Goal: Use online tool/utility: Utilize a website feature to perform a specific function

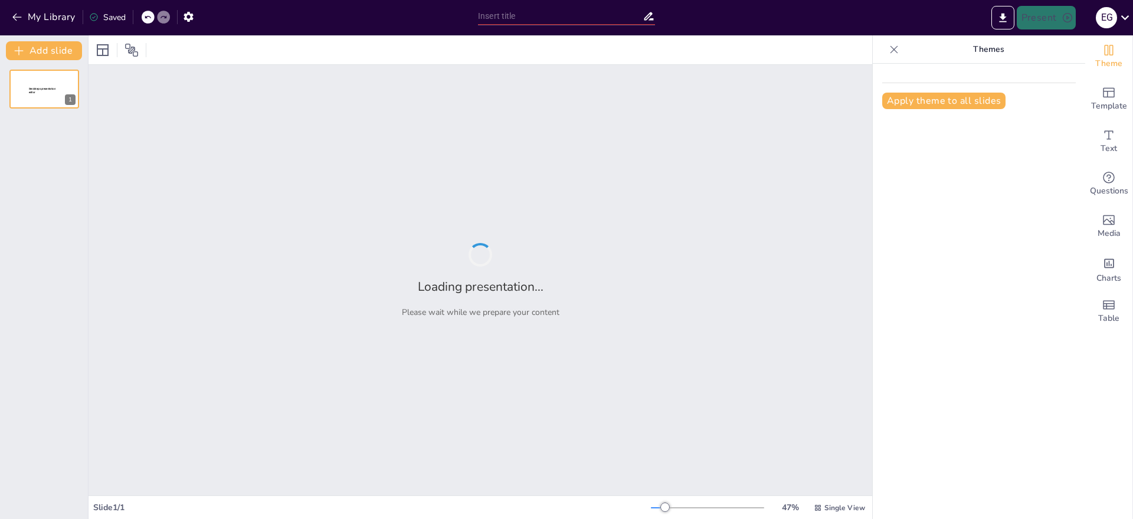
type input "Relación entre Dieta y [MEDICAL_DATA] Bucales: Datos y Gráficos Reveladores"
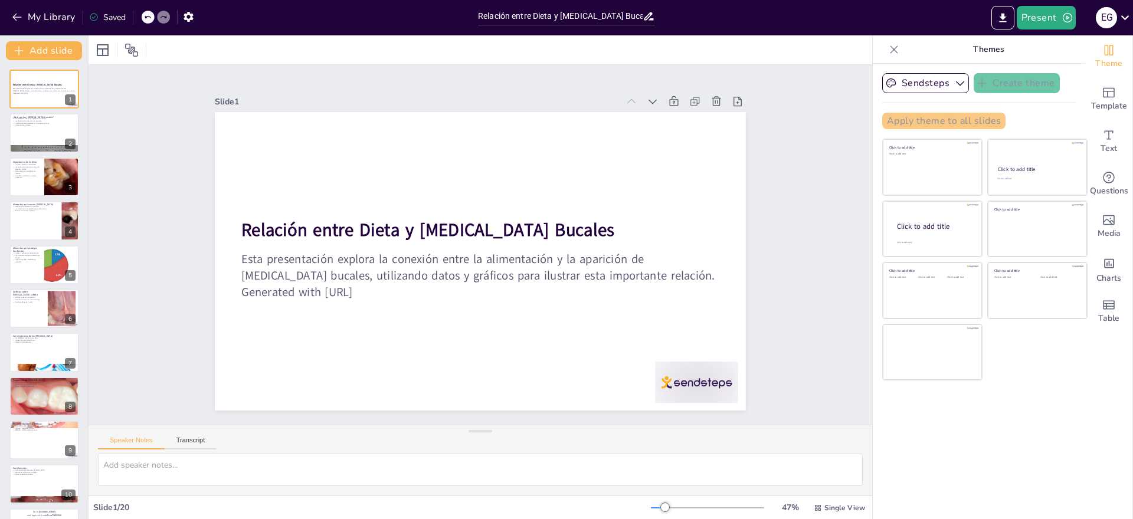
checkbox input "true"
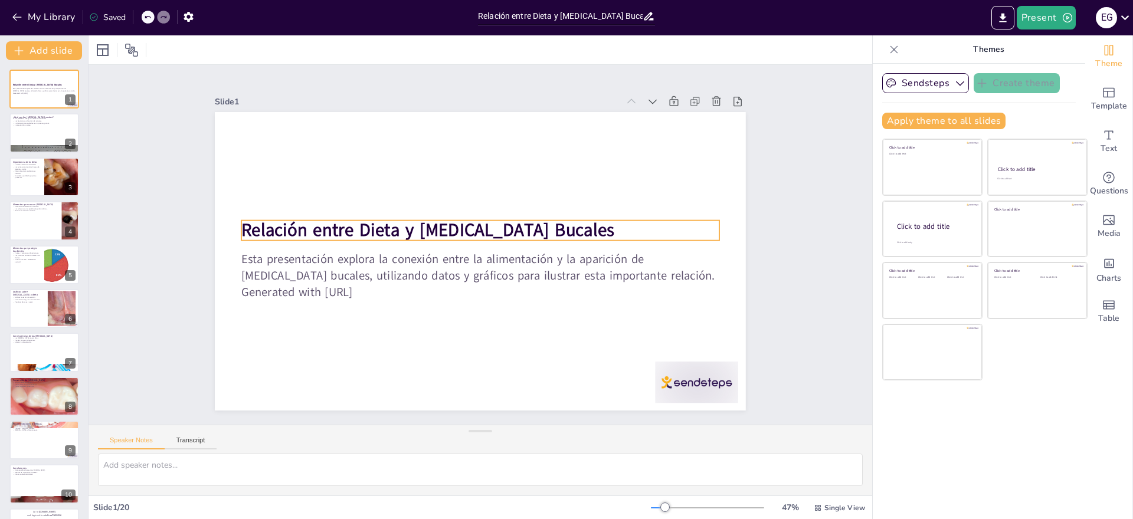
checkbox input "true"
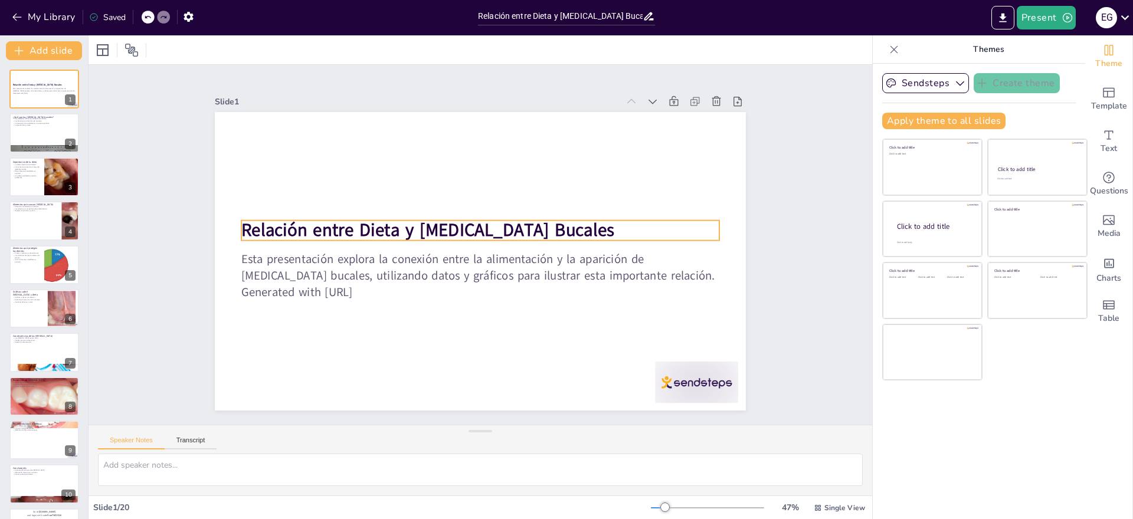
checkbox input "true"
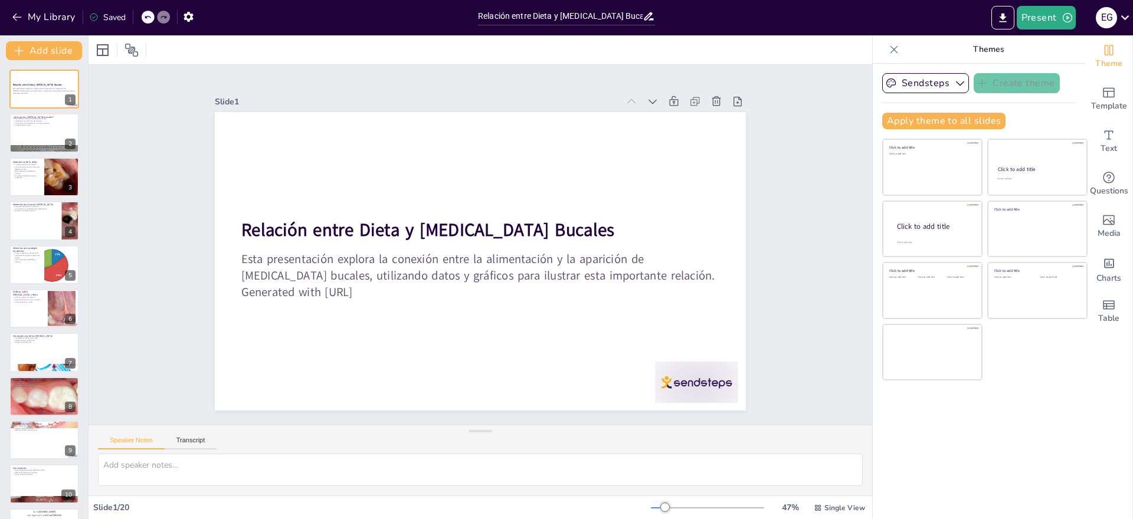
checkbox input "true"
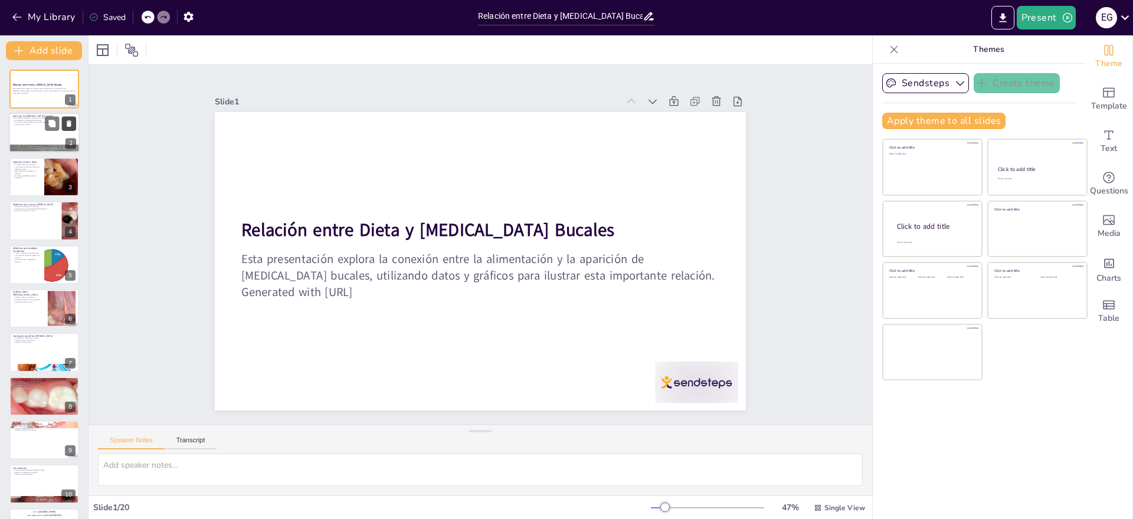
checkbox input "true"
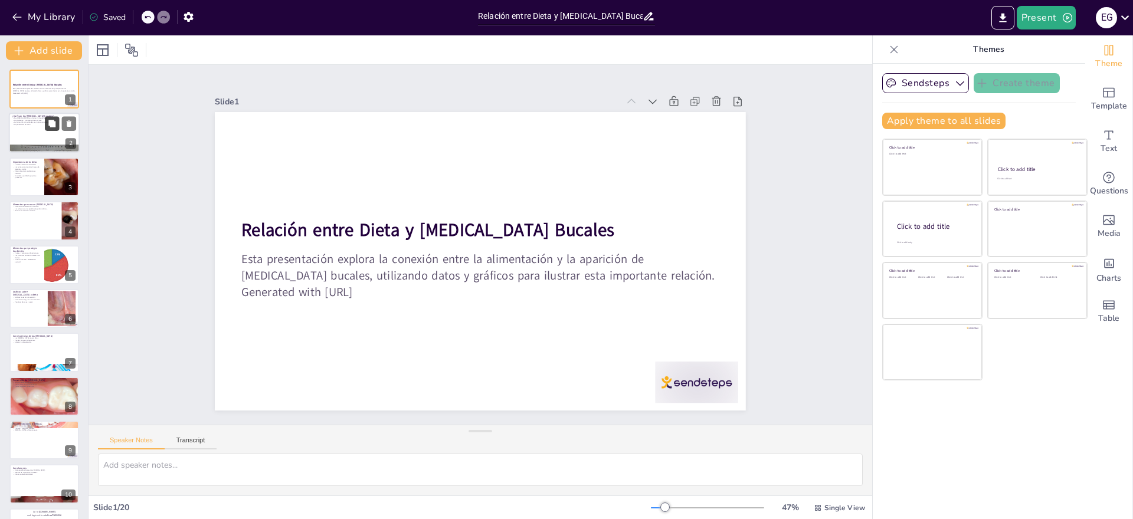
checkbox input "true"
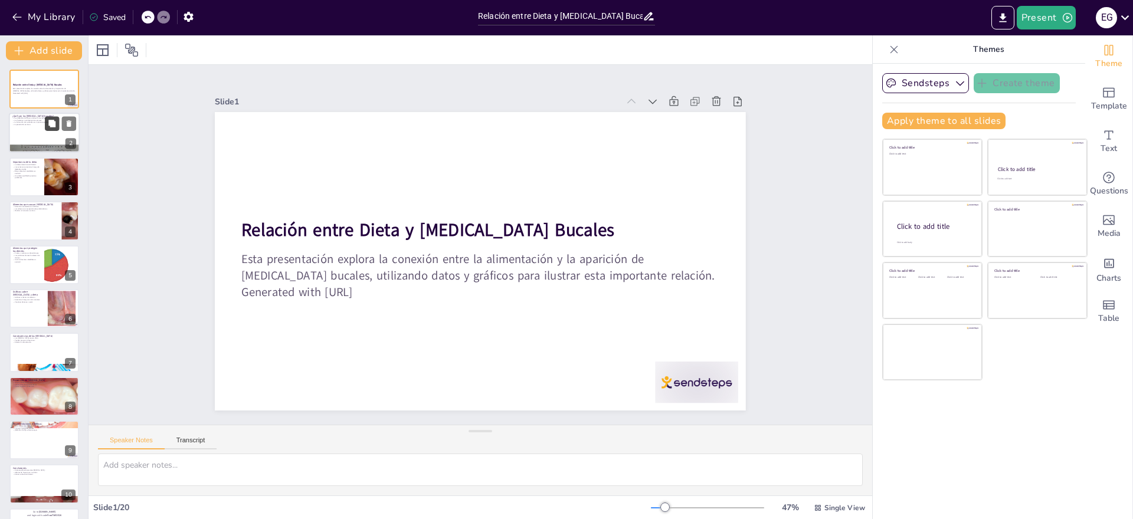
click at [50, 130] on button at bounding box center [52, 124] width 14 height 14
type textarea "Las [MEDICAL_DATA] son una de las afecciones dentales más comunes, especialment…"
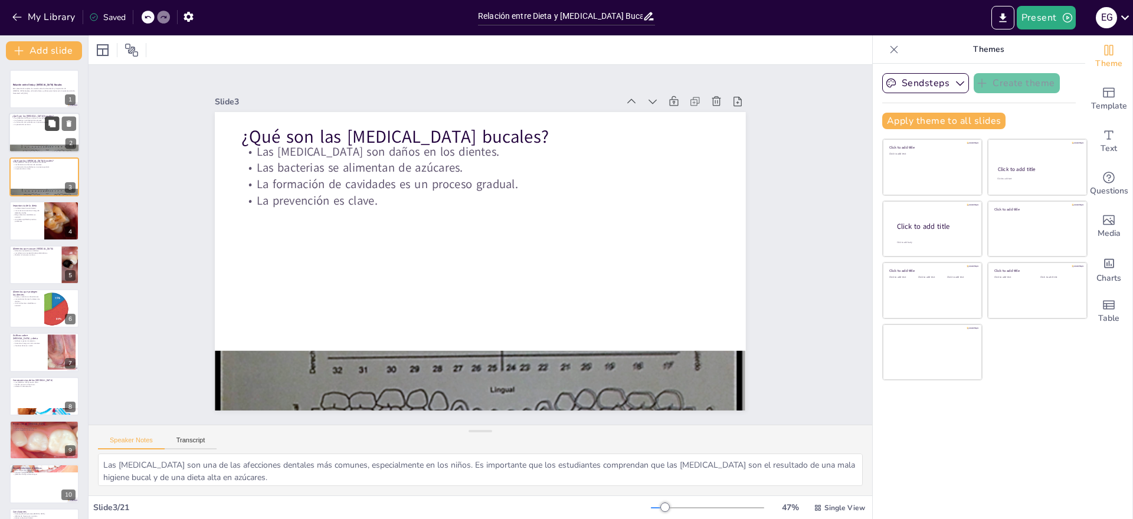
checkbox input "true"
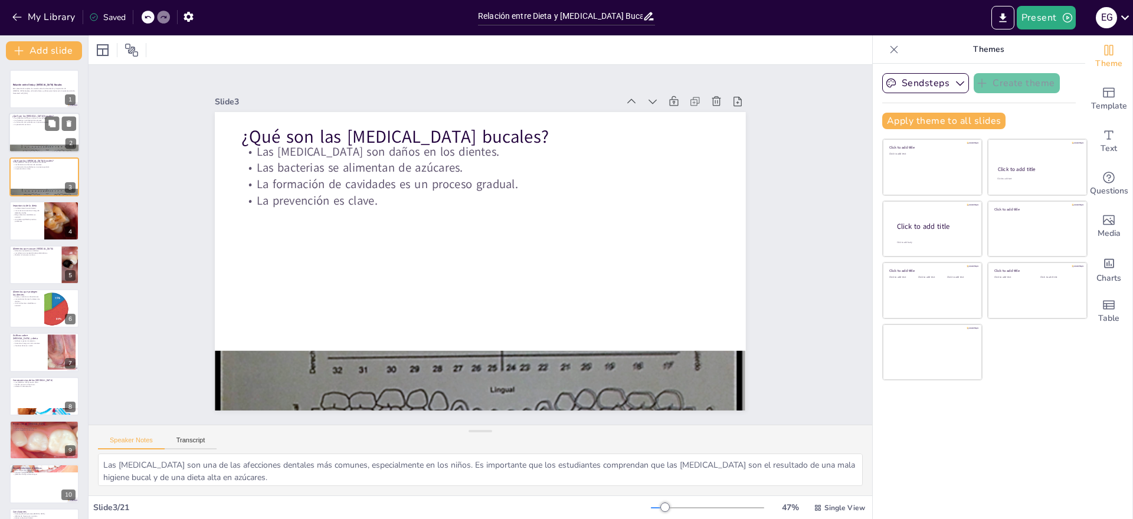
checkbox input "true"
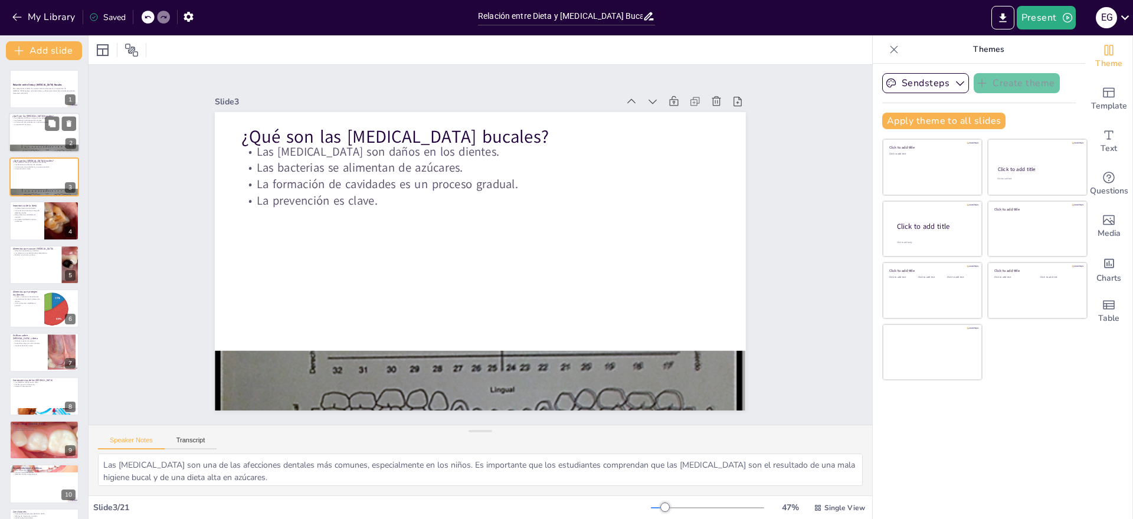
checkbox input "true"
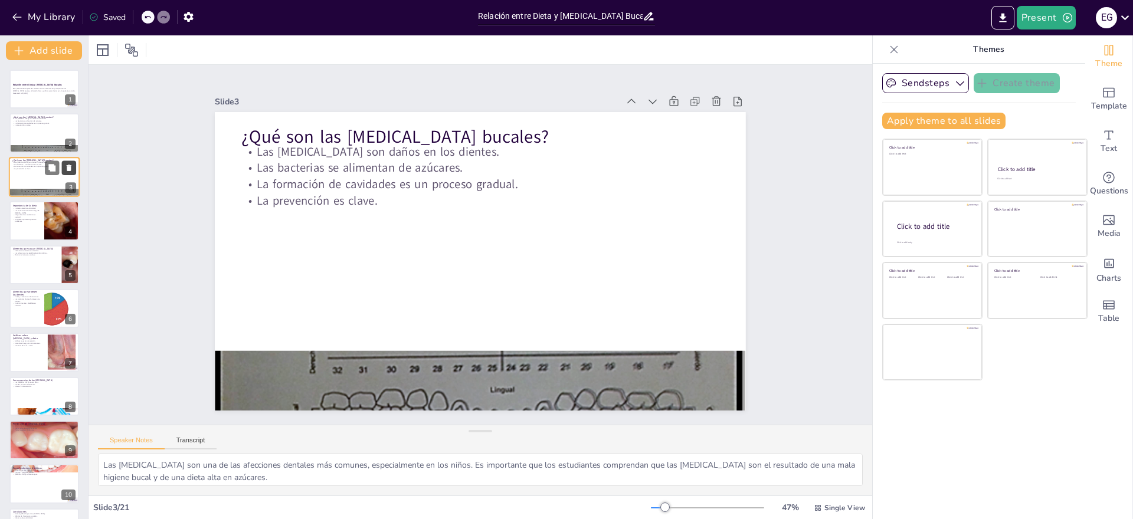
checkbox input "true"
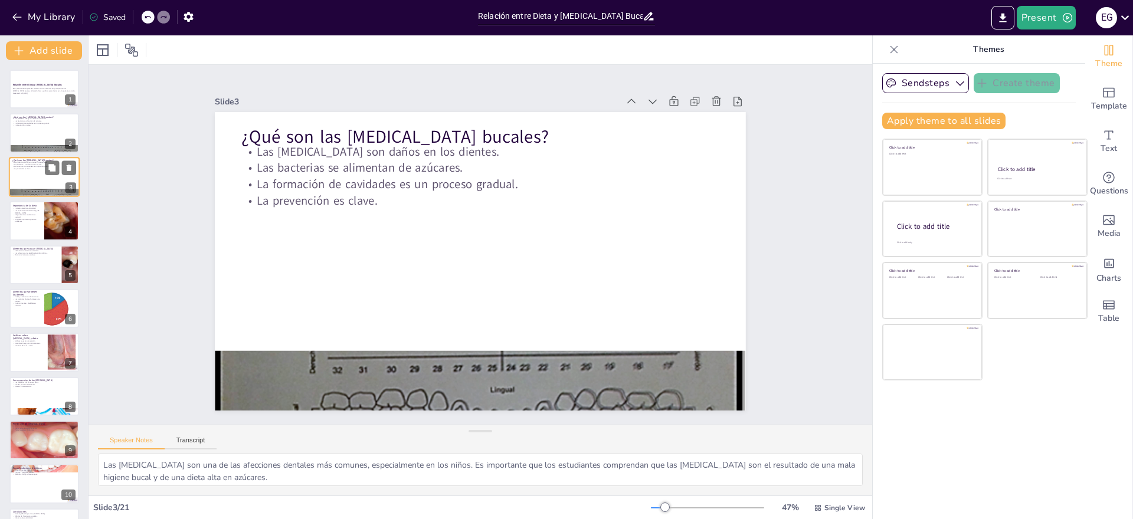
checkbox input "true"
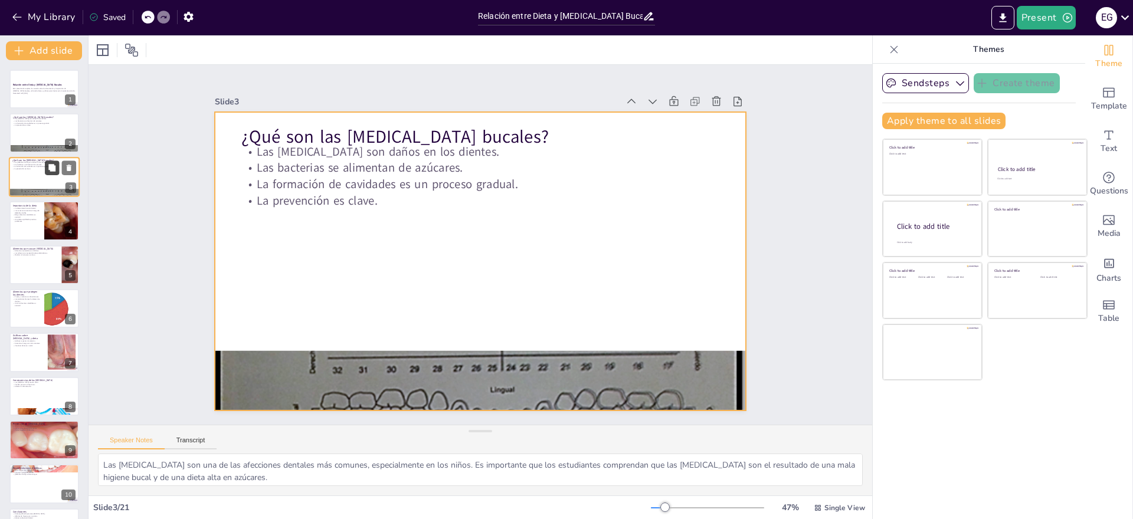
checkbox input "true"
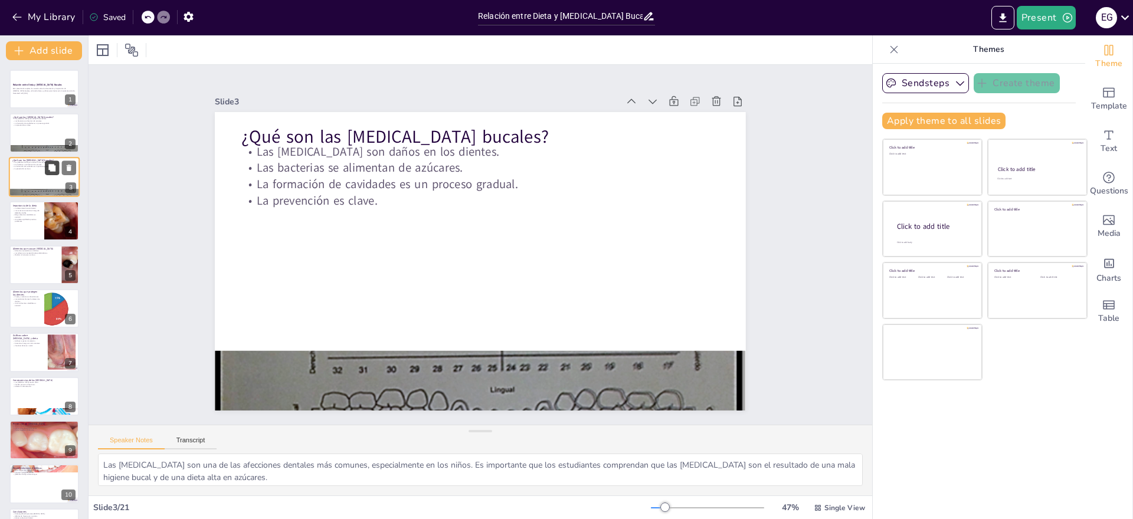
click at [53, 175] on button at bounding box center [52, 168] width 14 height 14
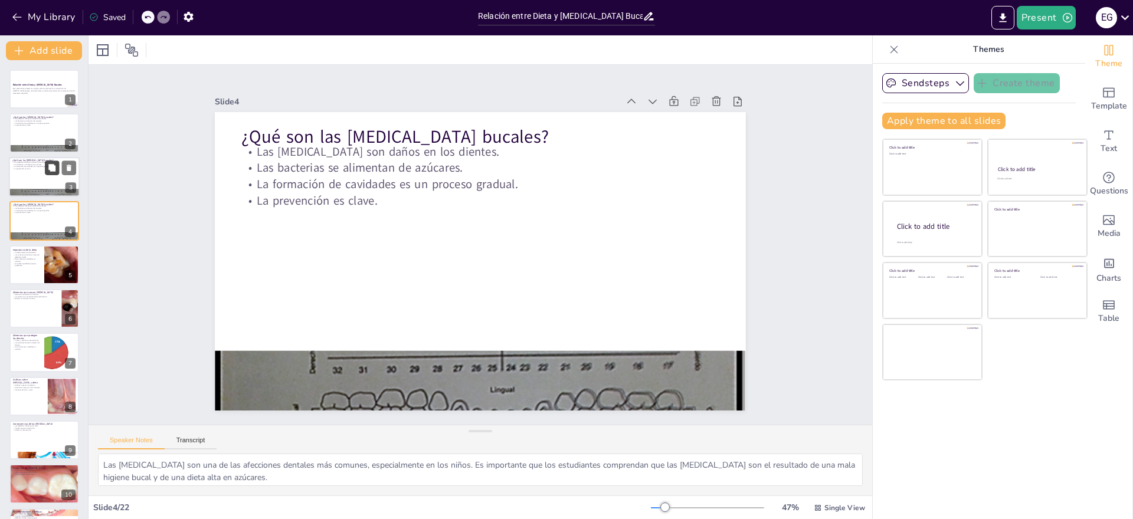
checkbox input "true"
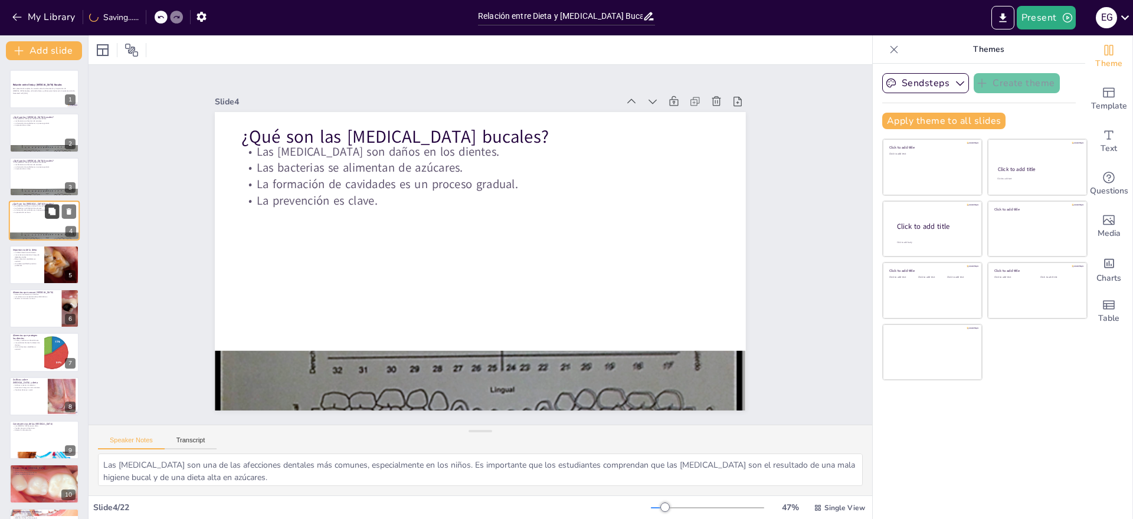
checkbox input "true"
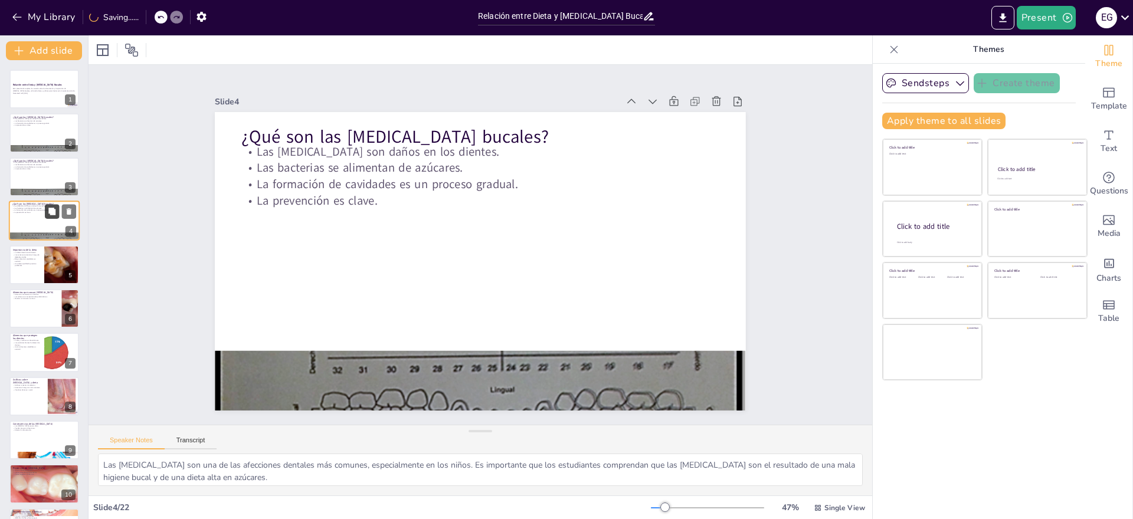
checkbox input "true"
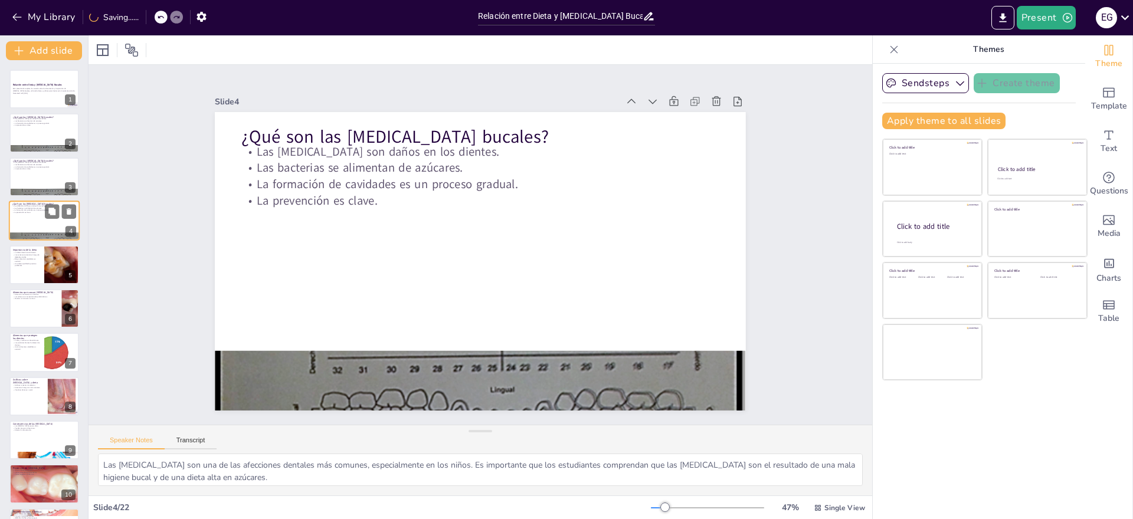
checkbox input "true"
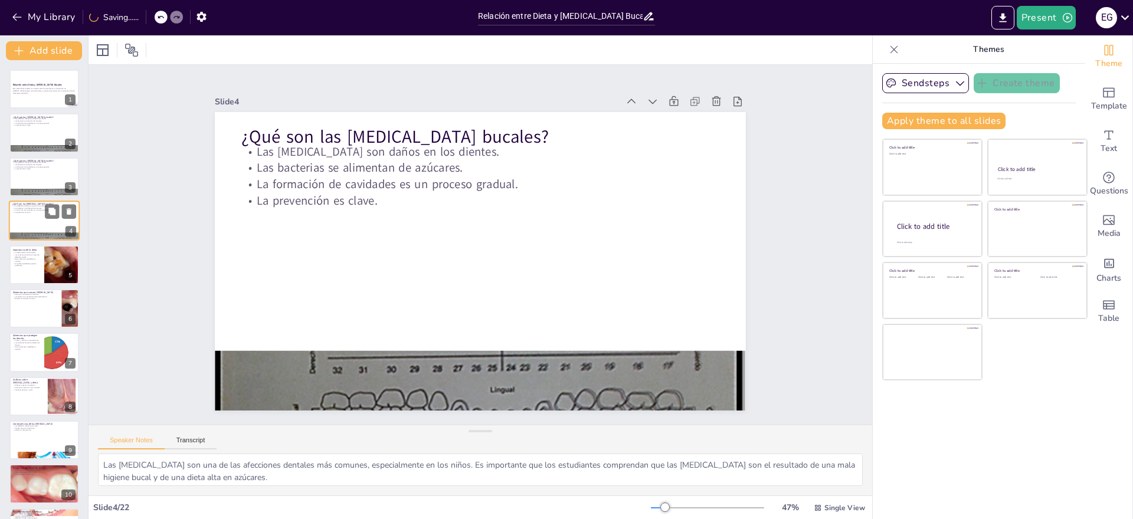
checkbox input "true"
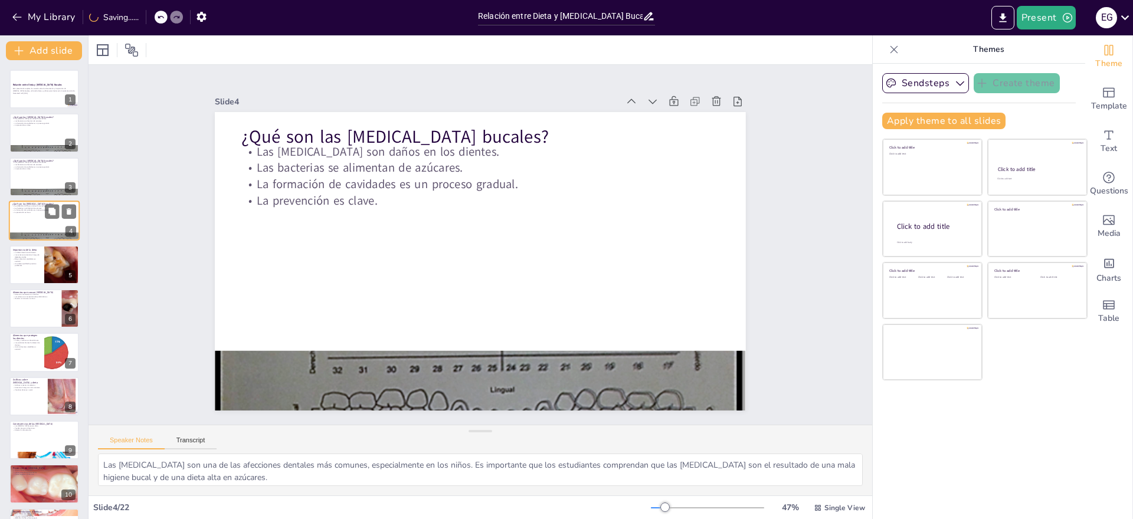
checkbox input "true"
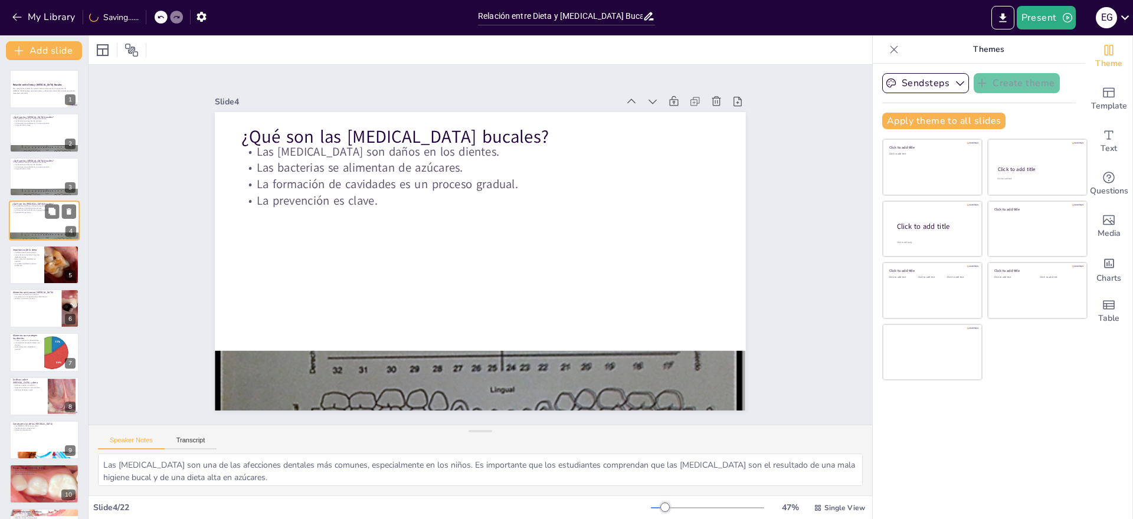
checkbox input "true"
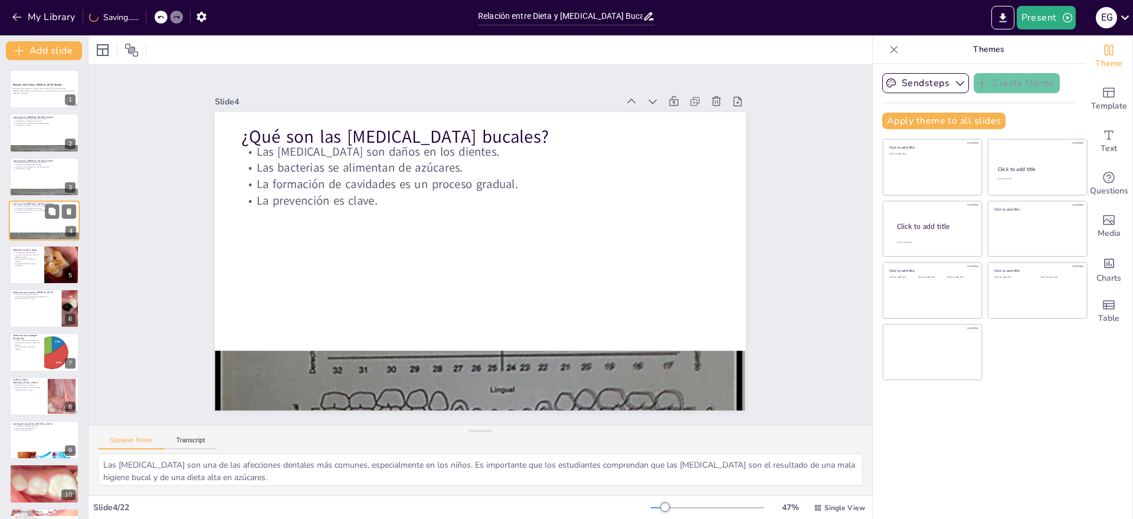
checkbox input "true"
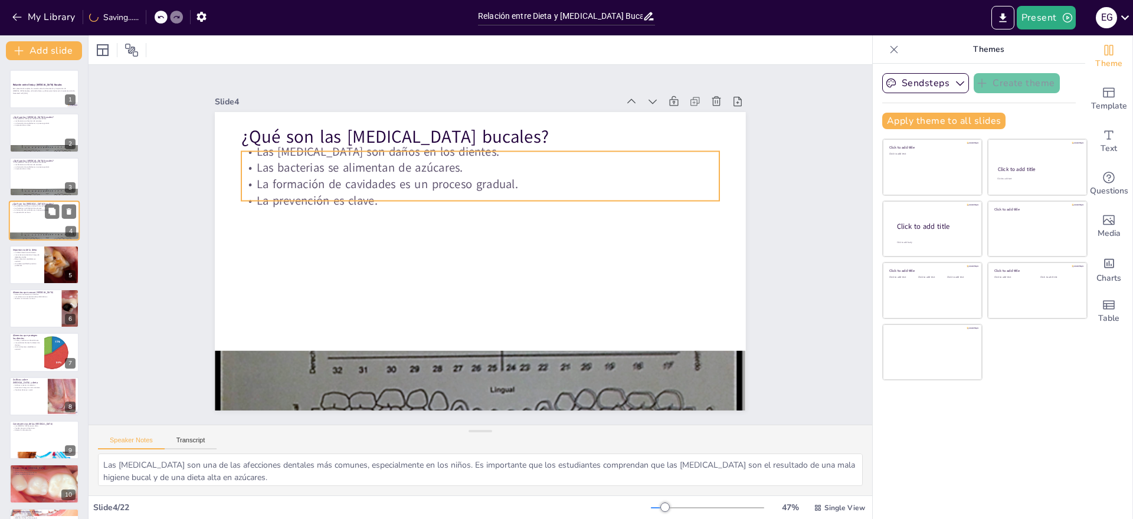
checkbox input "true"
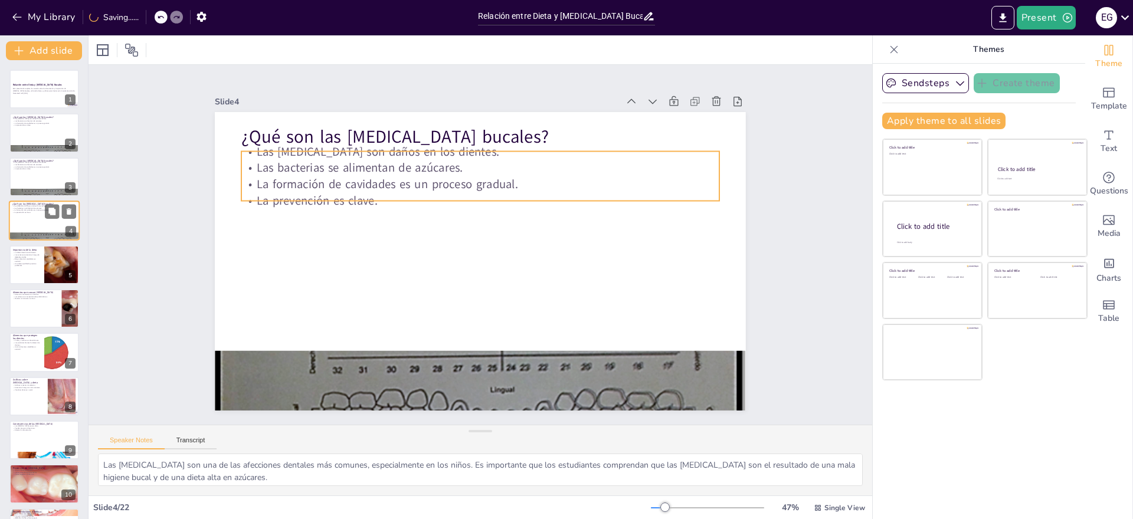
checkbox input "true"
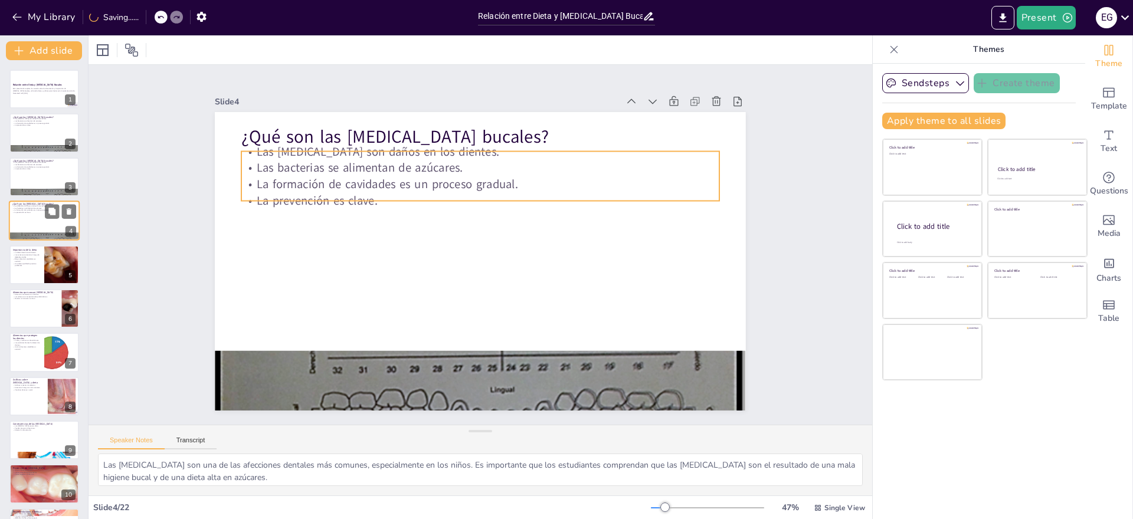
checkbox input "true"
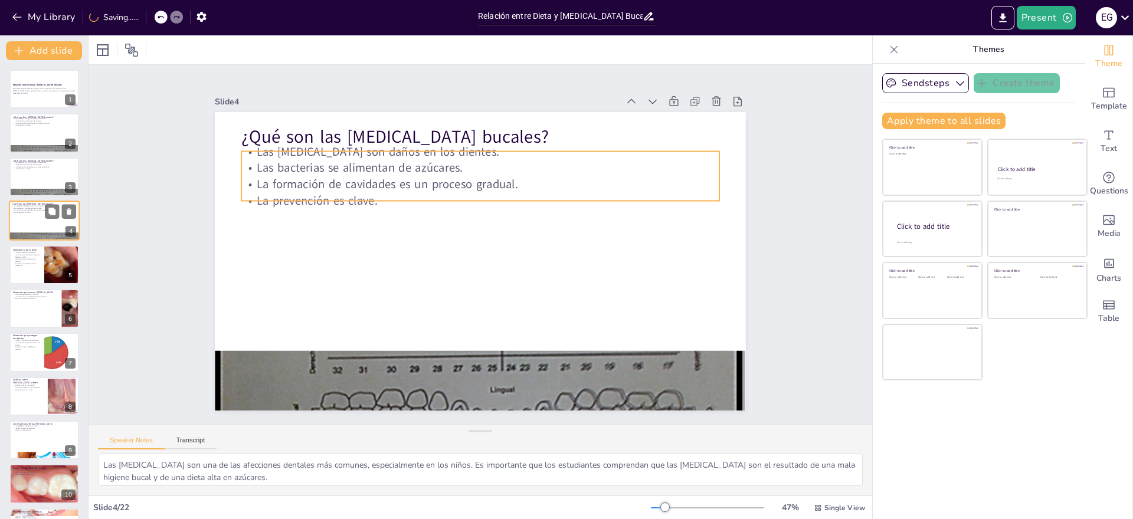
checkbox input "true"
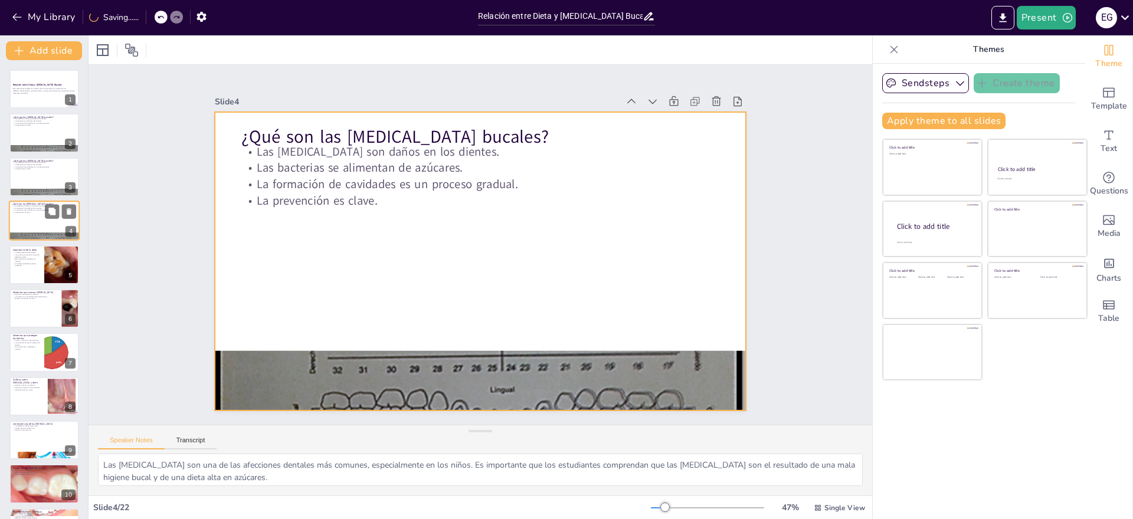
click at [27, 215] on div at bounding box center [44, 221] width 71 height 40
checkbox input "true"
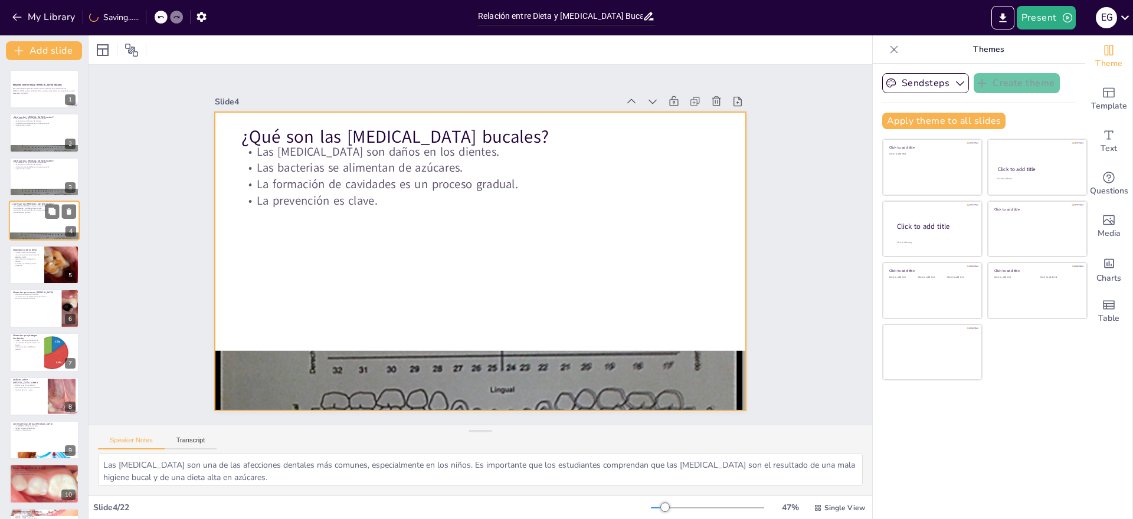
checkbox input "true"
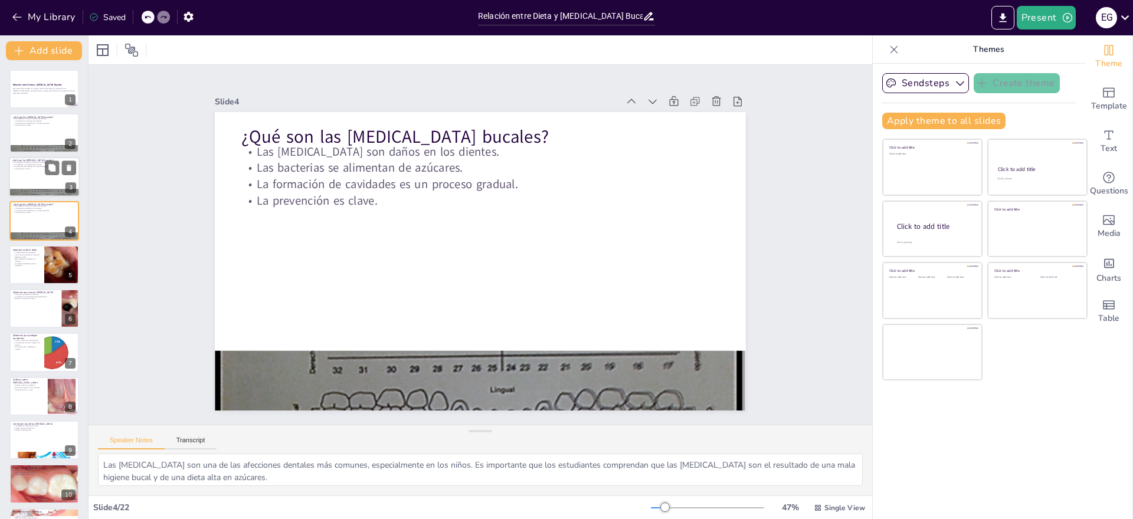
checkbox input "true"
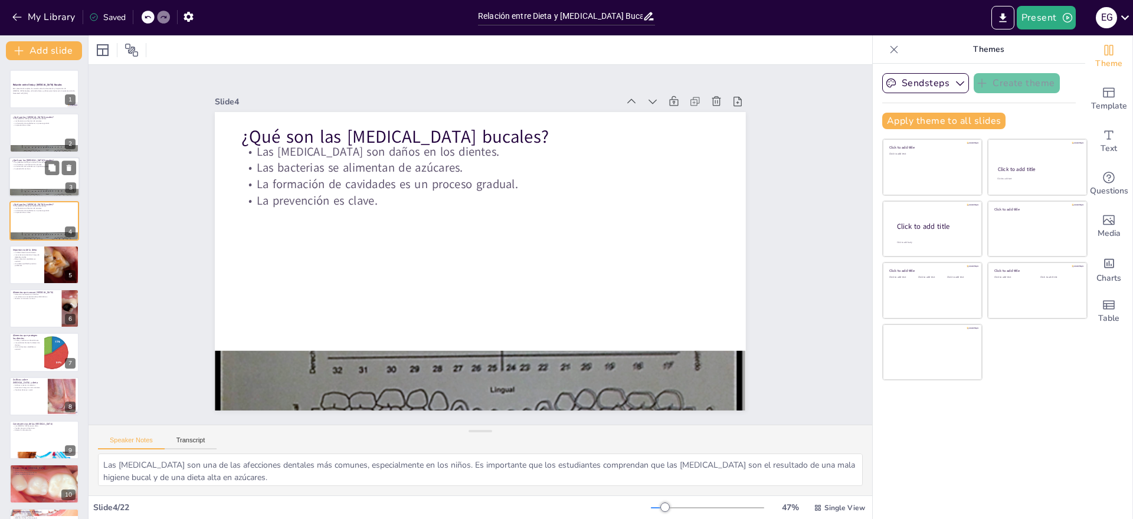
checkbox input "true"
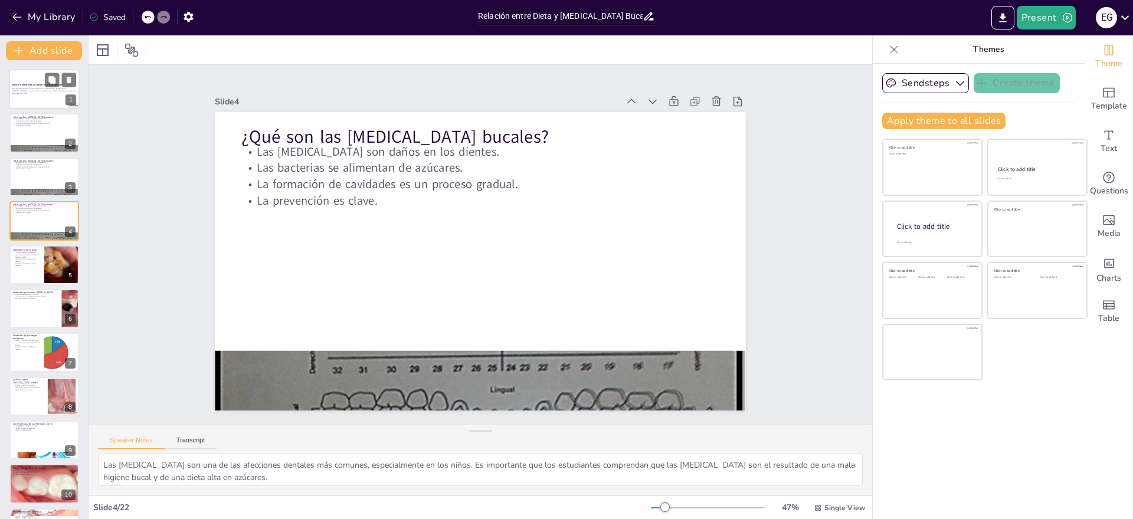
checkbox input "true"
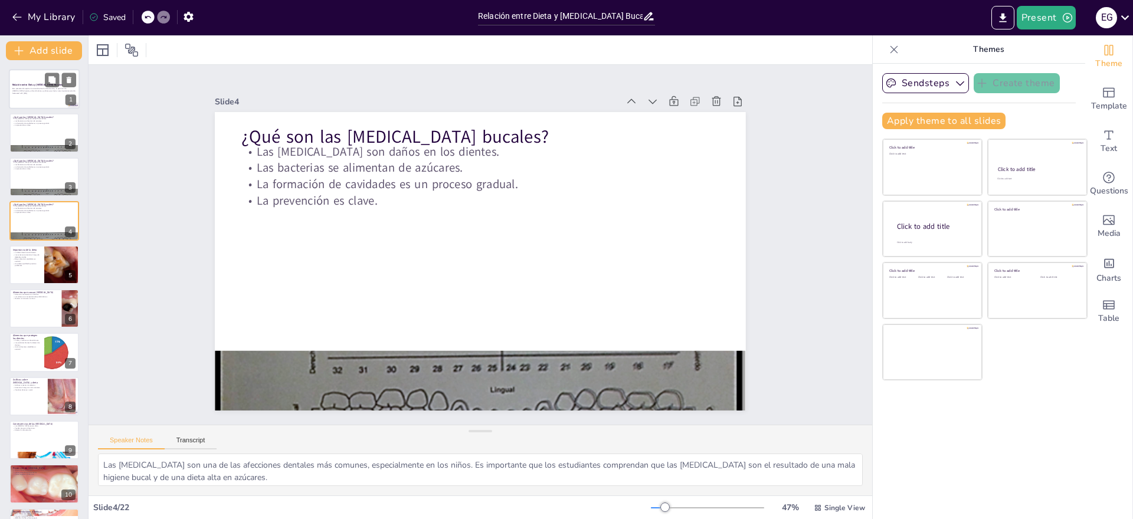
checkbox input "true"
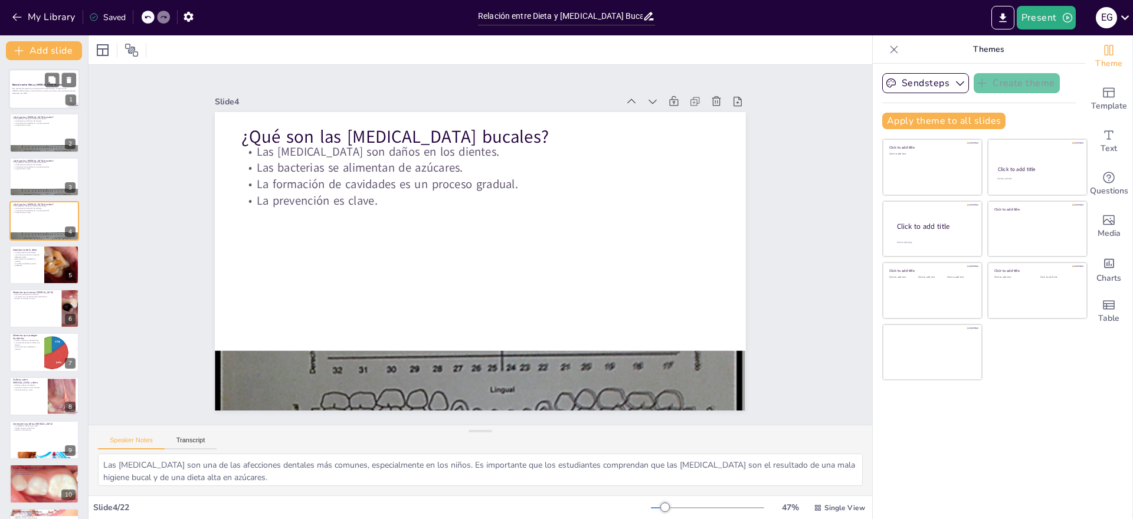
checkbox input "true"
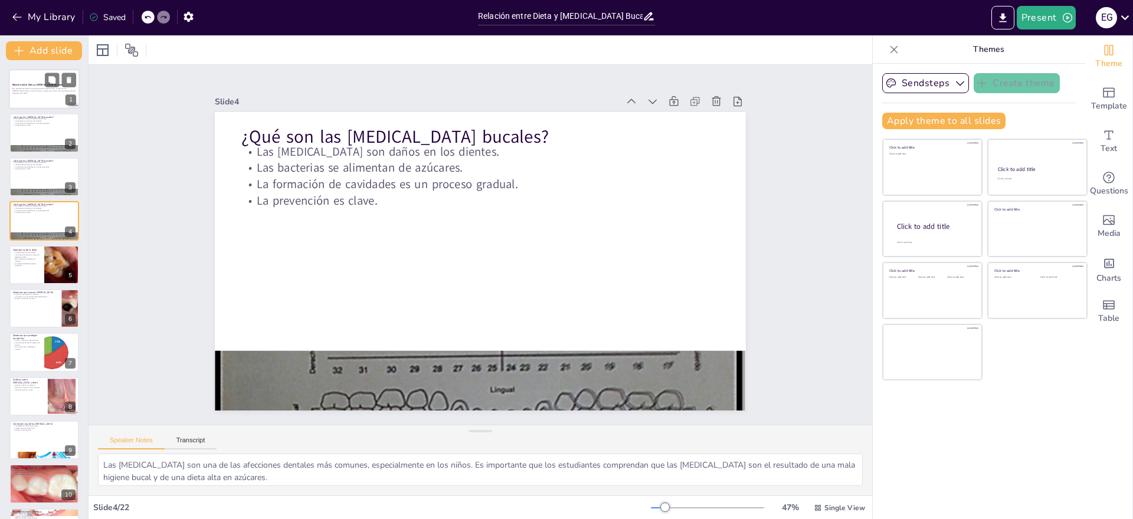
checkbox input "true"
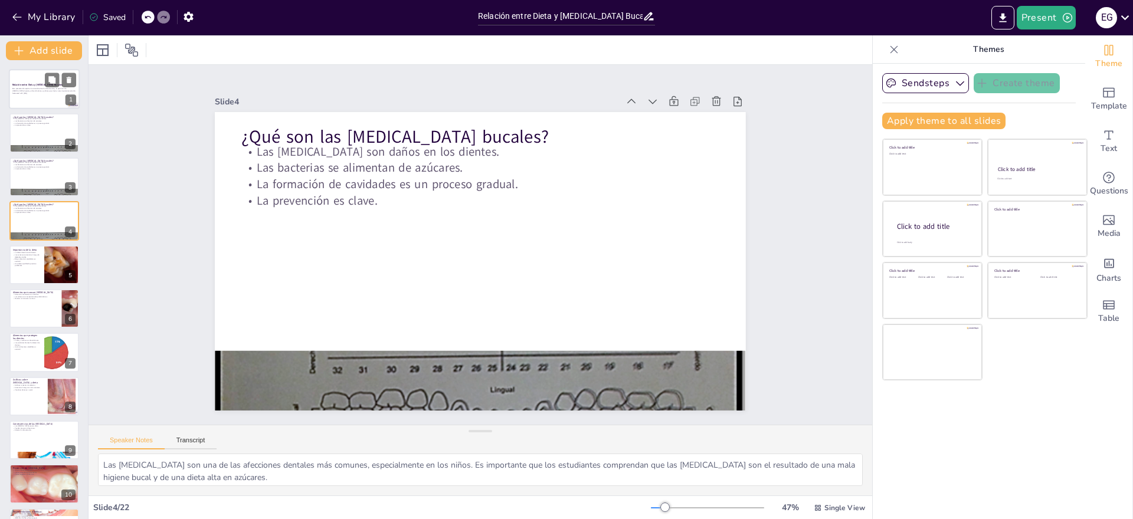
checkbox input "true"
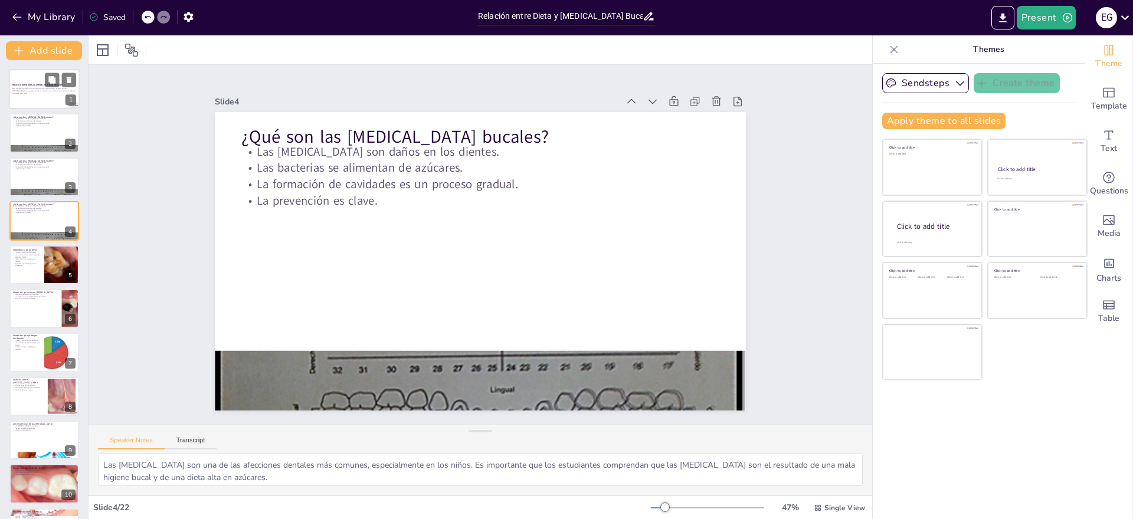
click at [43, 86] on strong "Relación entre Dieta y [MEDICAL_DATA] Bucales" at bounding box center [37, 84] width 50 height 3
checkbox input "true"
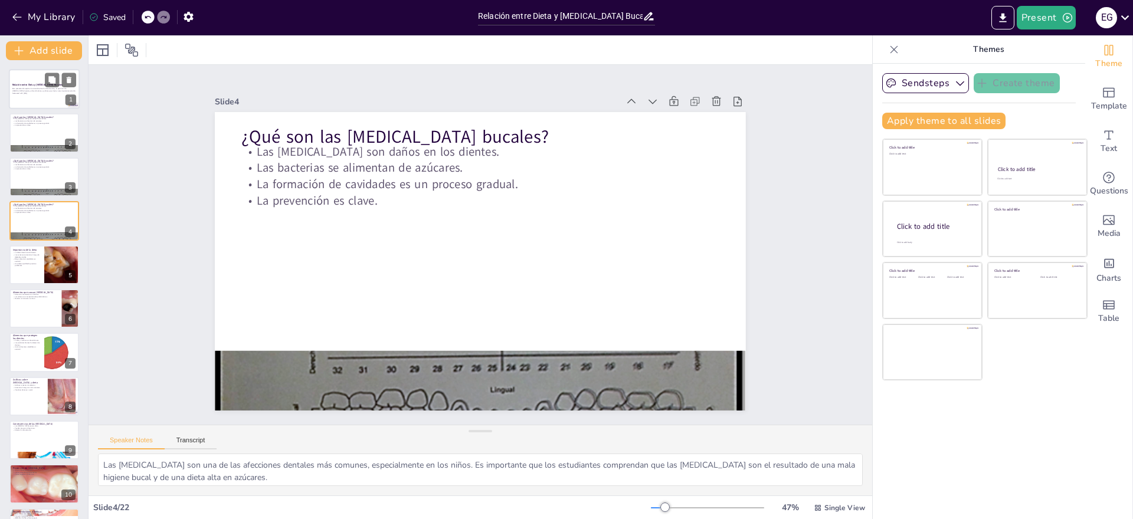
checkbox input "true"
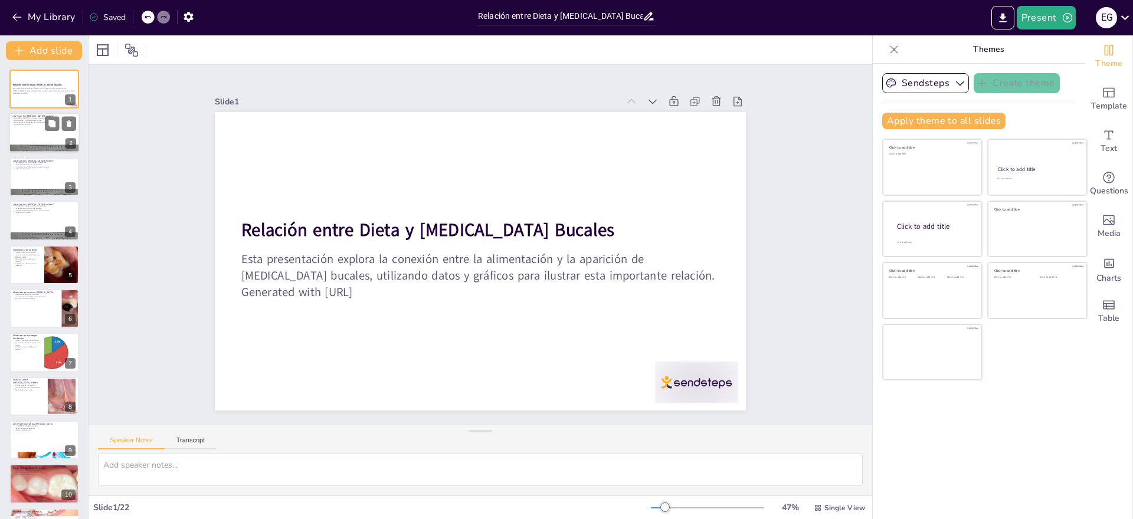
checkbox input "true"
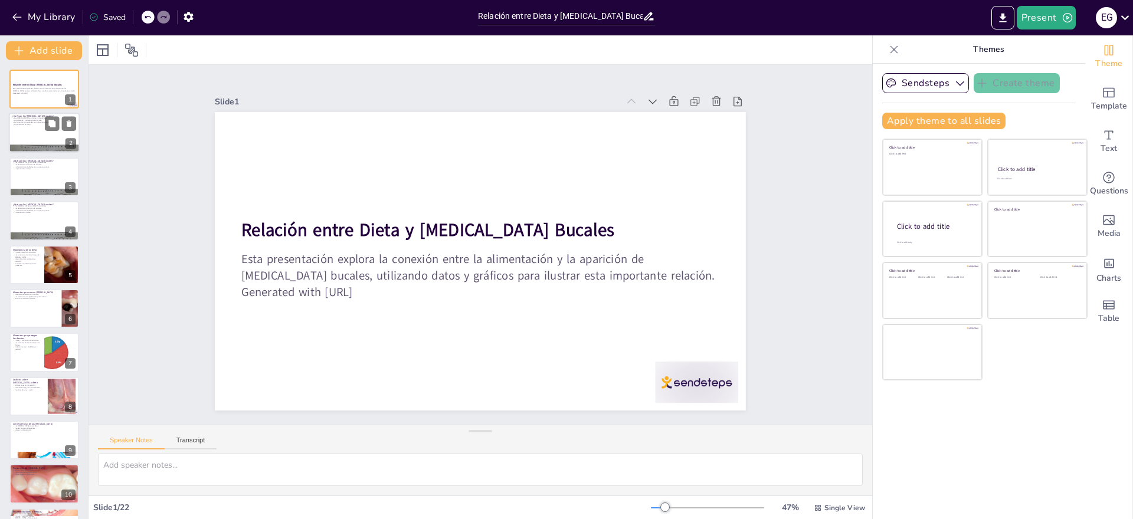
checkbox input "true"
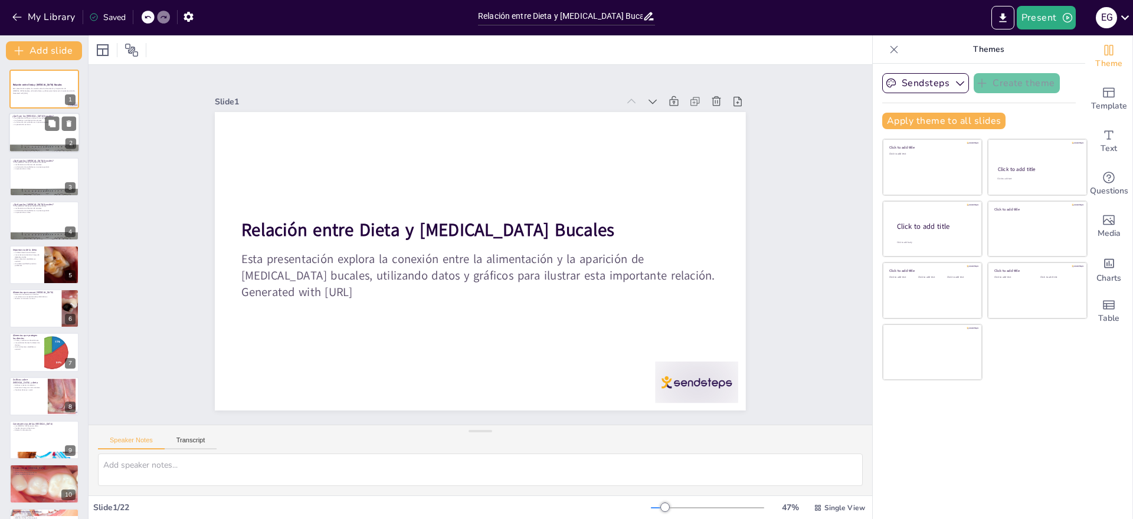
checkbox input "true"
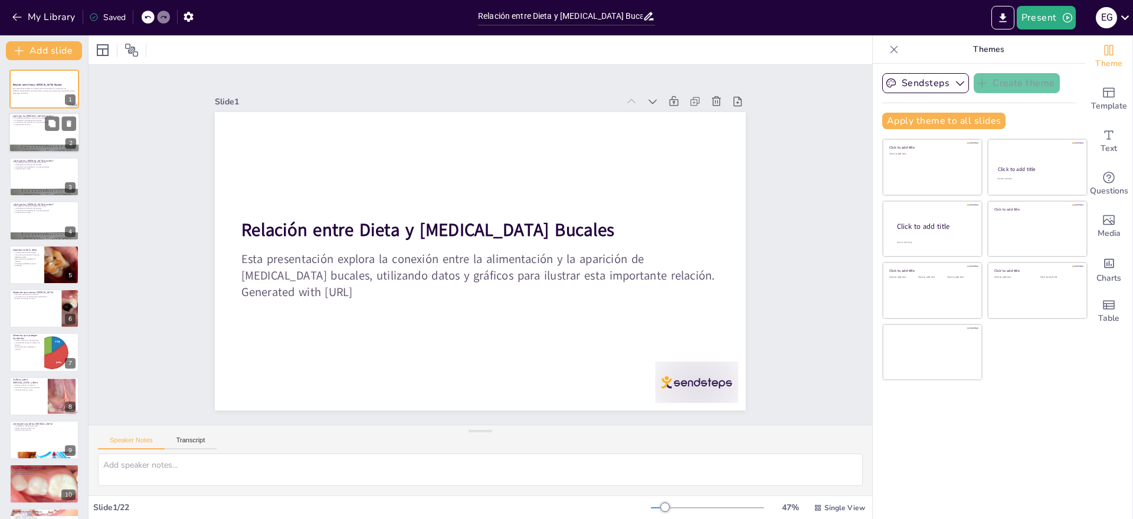
checkbox input "true"
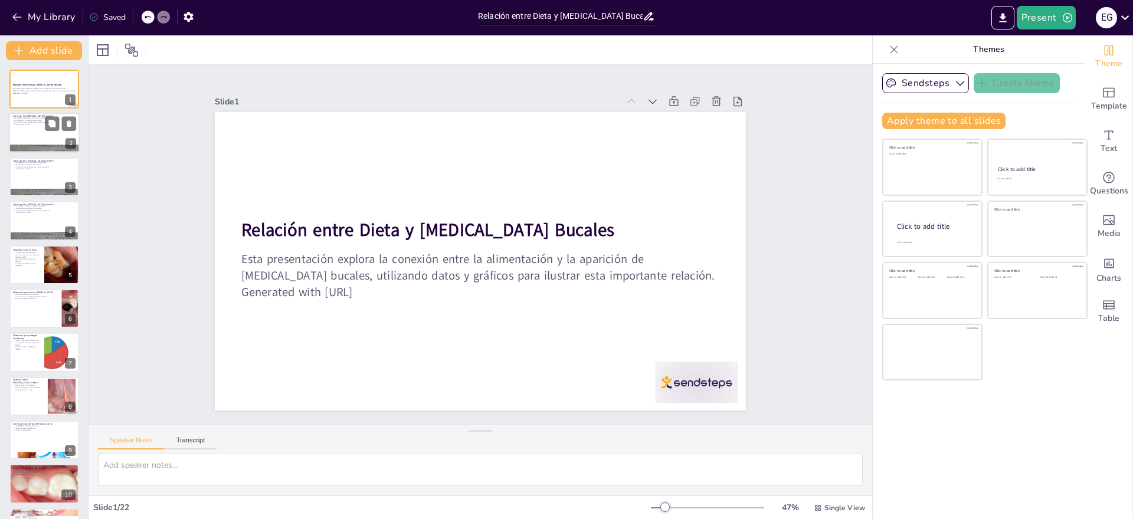
checkbox input "true"
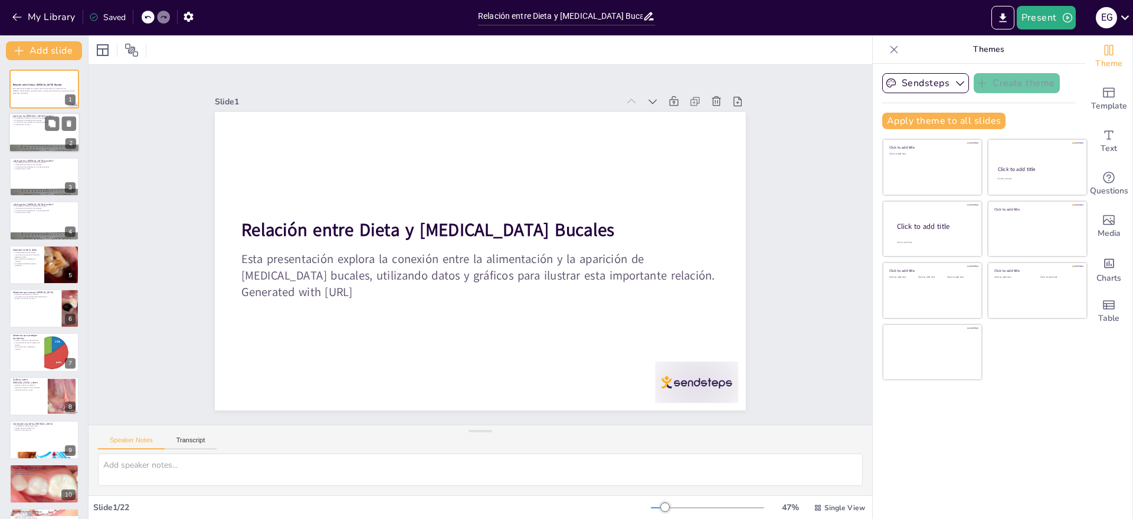
click at [43, 133] on div at bounding box center [44, 133] width 71 height 40
type textarea "Las [MEDICAL_DATA] son una de las afecciones dentales más comunes, especialment…"
checkbox input "true"
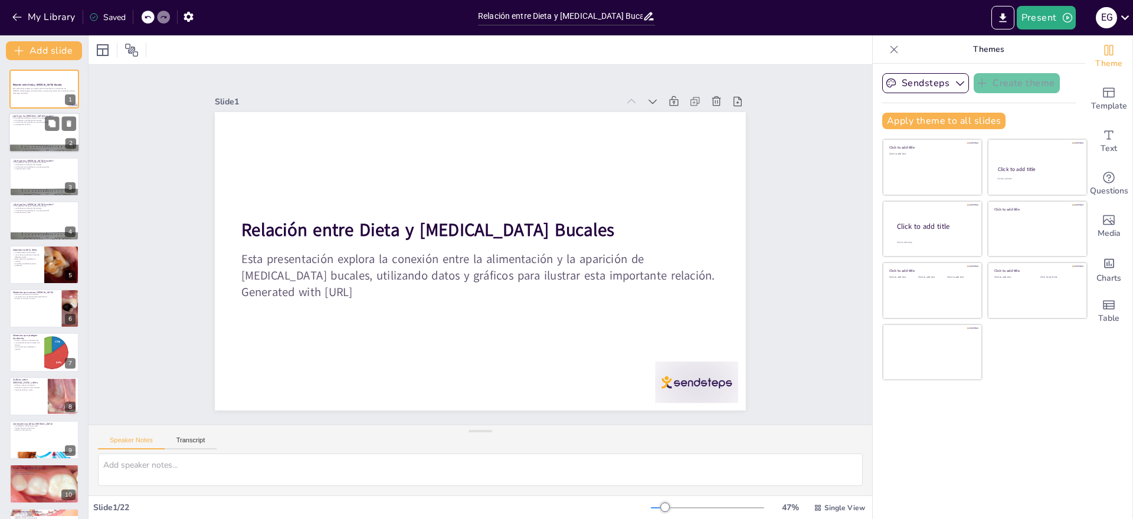
checkbox input "true"
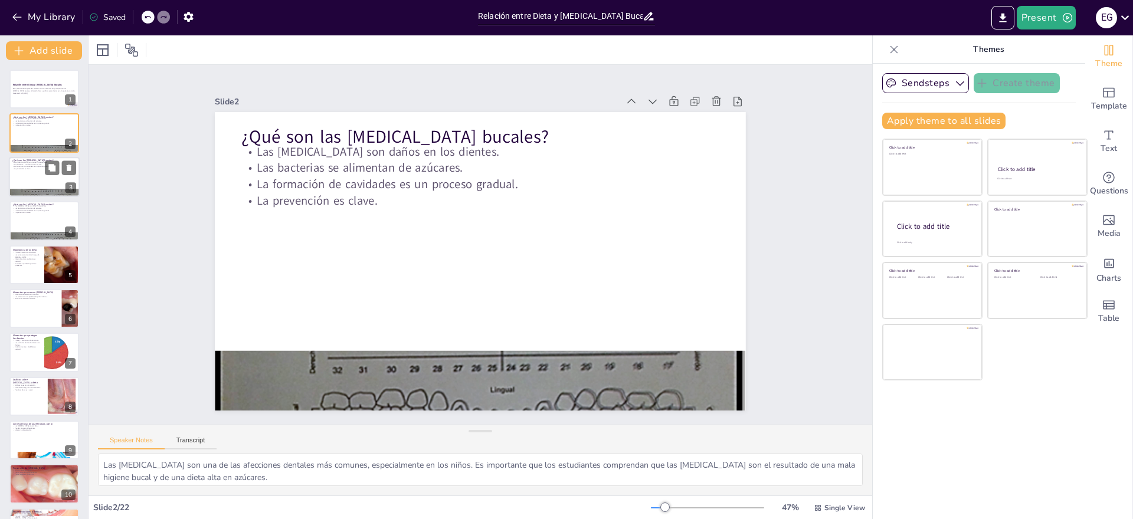
checkbox input "true"
click at [35, 175] on div at bounding box center [44, 177] width 71 height 40
click at [30, 173] on div at bounding box center [44, 177] width 71 height 40
click at [26, 125] on p "La prevención es clave." at bounding box center [44, 125] width 64 height 2
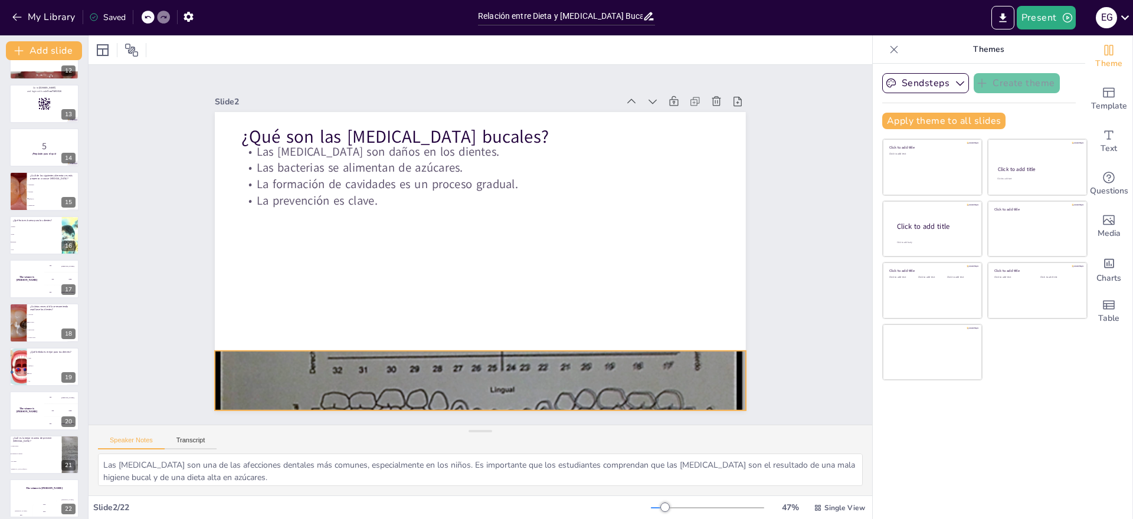
scroll to position [521, 0]
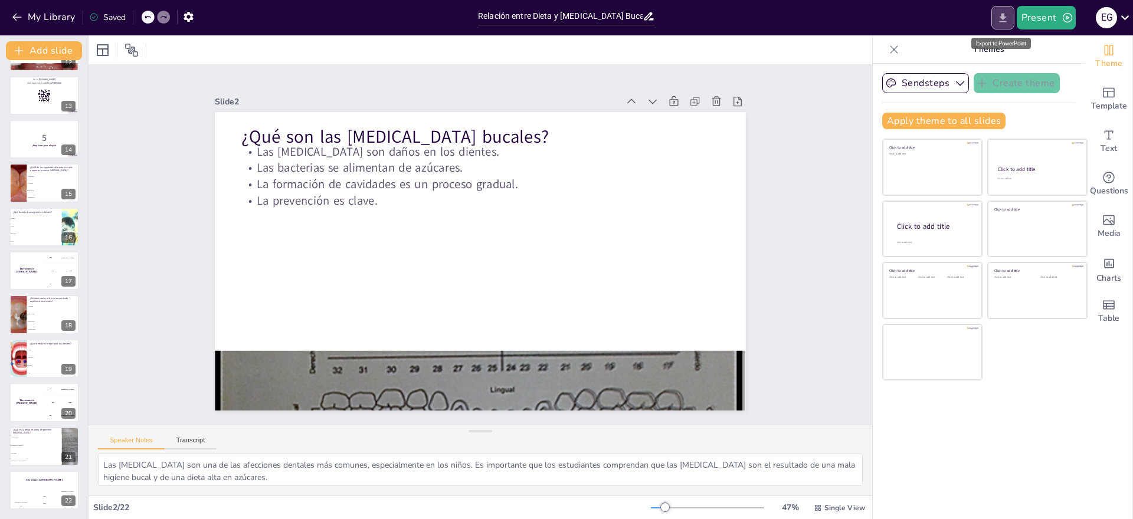
click at [1001, 15] on icon "Export to PowerPoint" at bounding box center [1003, 18] width 12 height 12
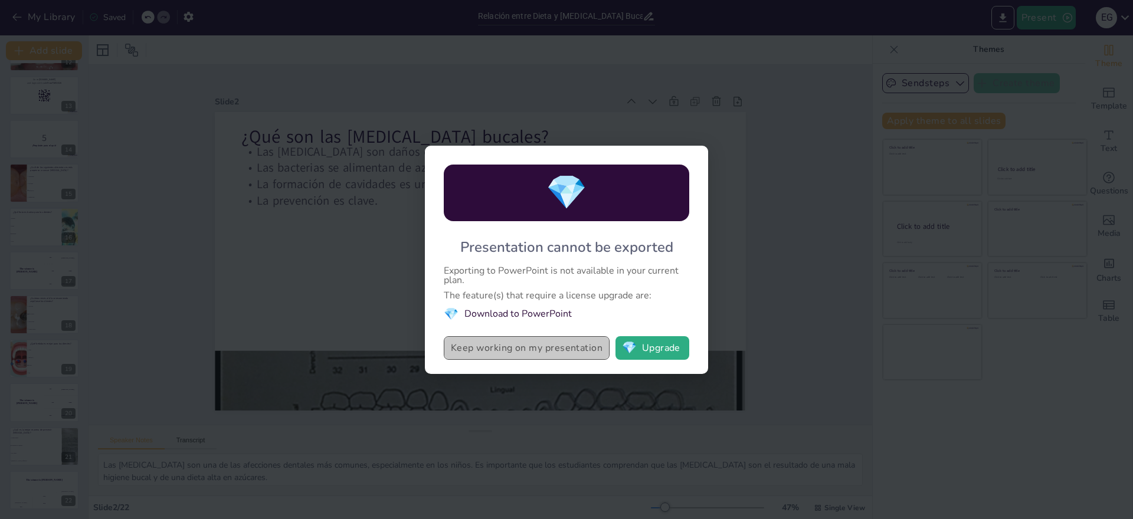
click at [543, 351] on button "Keep working on my presentation" at bounding box center [527, 348] width 166 height 24
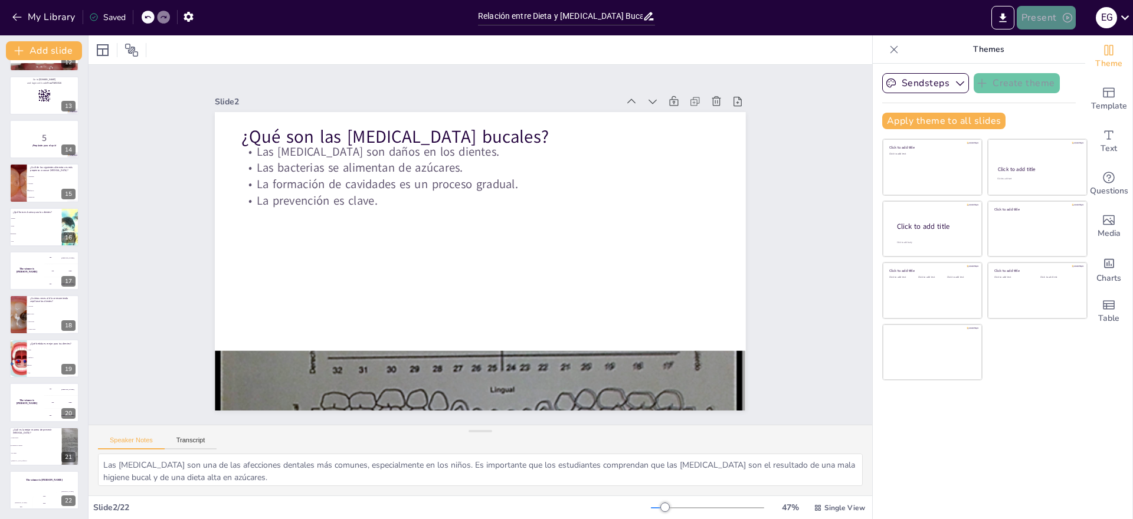
click at [1067, 17] on icon "button" at bounding box center [1067, 17] width 9 height 9
click at [822, 269] on div at bounding box center [566, 259] width 1133 height 519
click at [1002, 15] on icon "Export to PowerPoint" at bounding box center [1002, 17] width 7 height 9
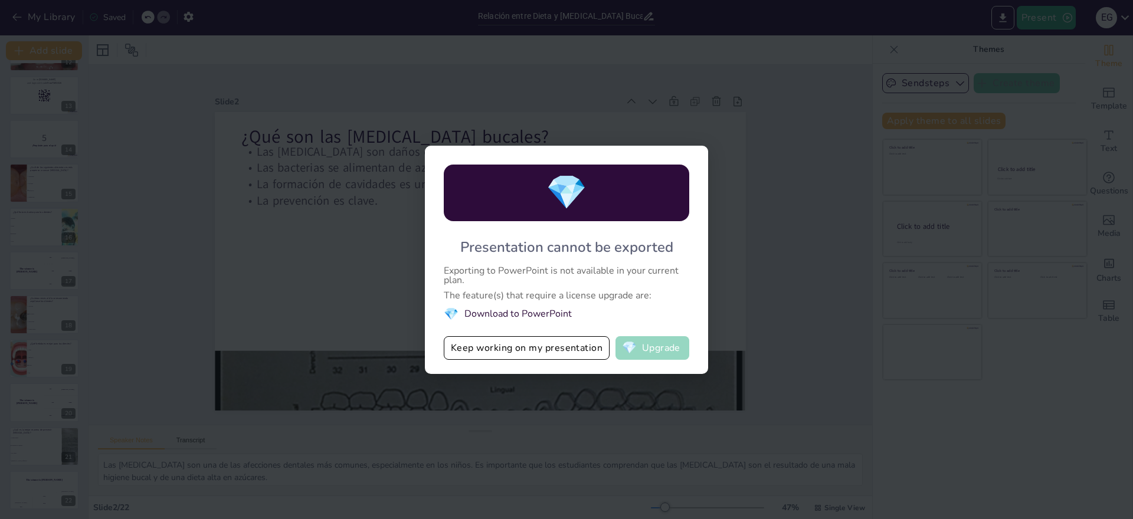
click at [665, 347] on button "💎 Upgrade" at bounding box center [653, 348] width 74 height 24
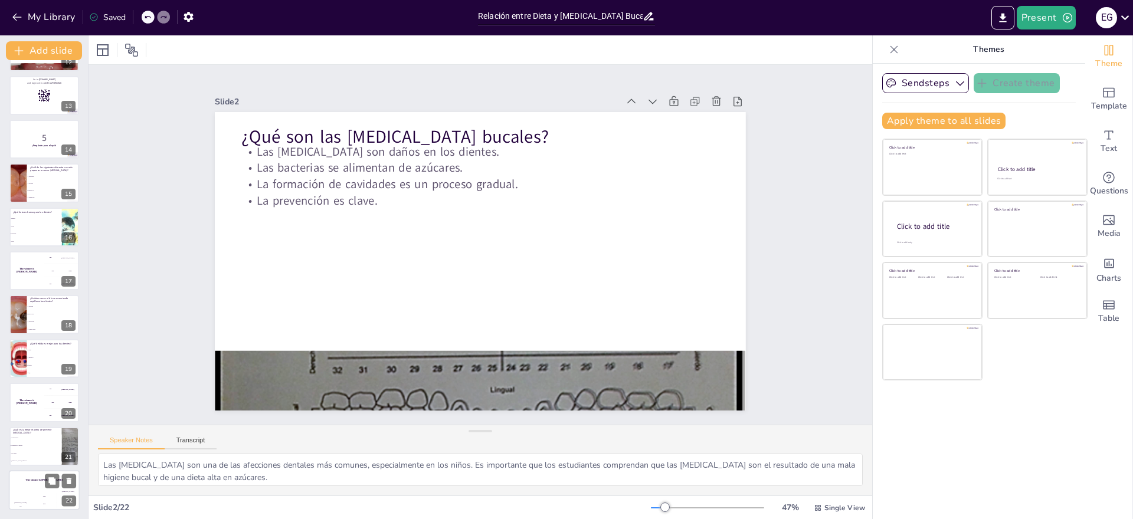
click at [48, 491] on div "Jaap 200" at bounding box center [44, 501] width 24 height 20
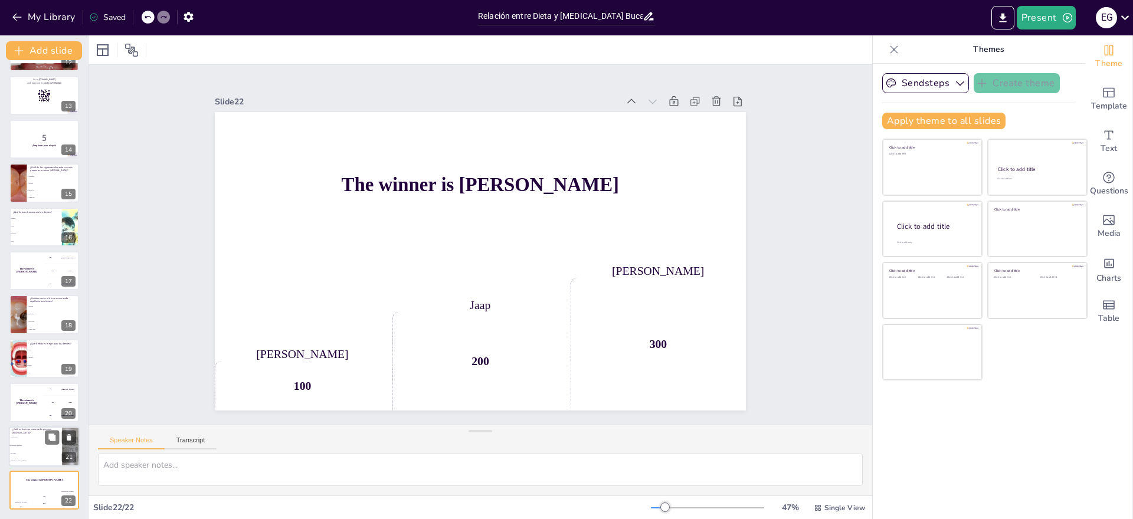
click at [48, 449] on li "Cepillarse los dientes" at bounding box center [35, 446] width 53 height 8
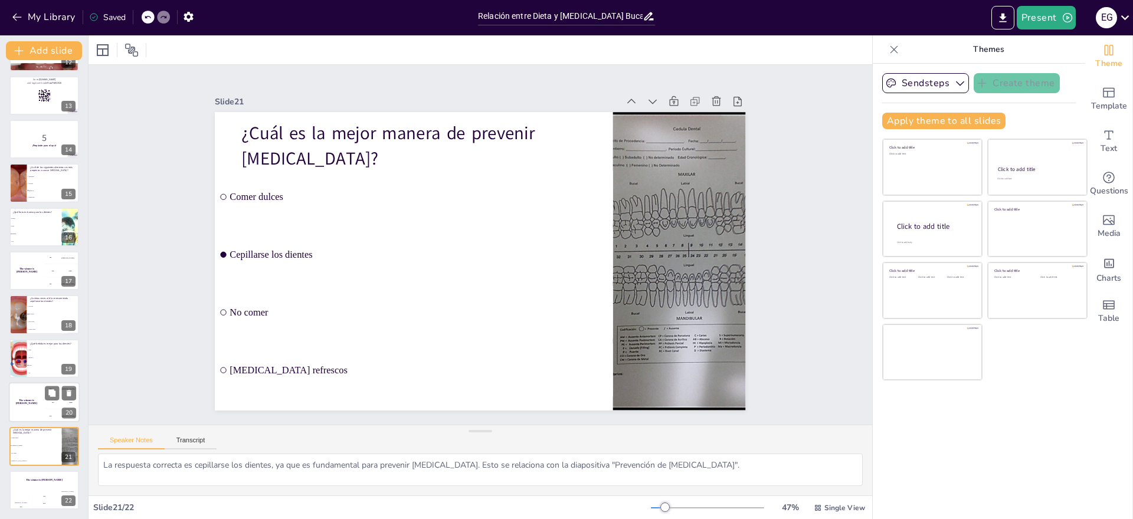
click at [44, 398] on div "200 Jaap" at bounding box center [61, 402] width 35 height 13
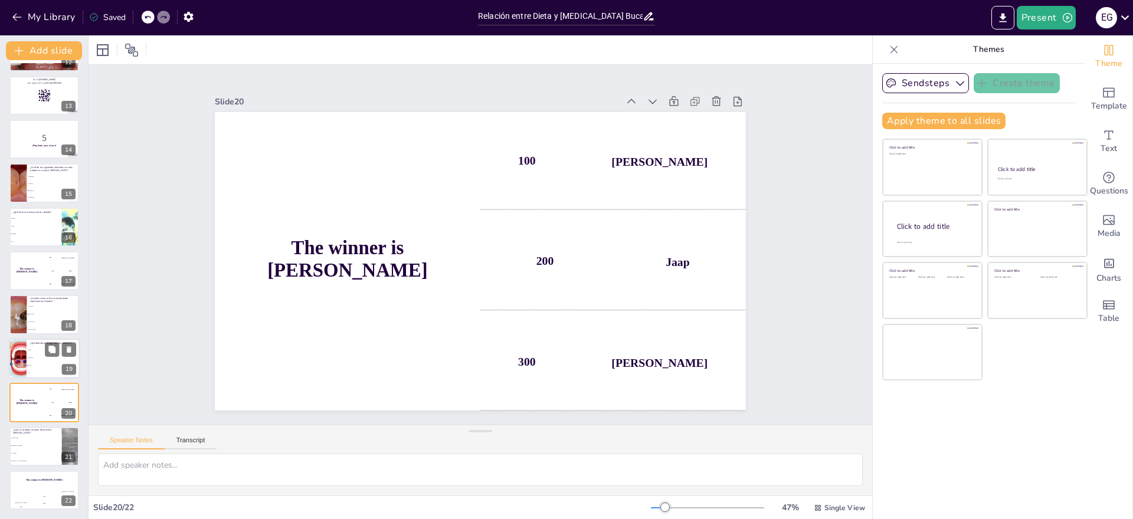
click at [40, 360] on li "Refresco" at bounding box center [53, 358] width 53 height 8
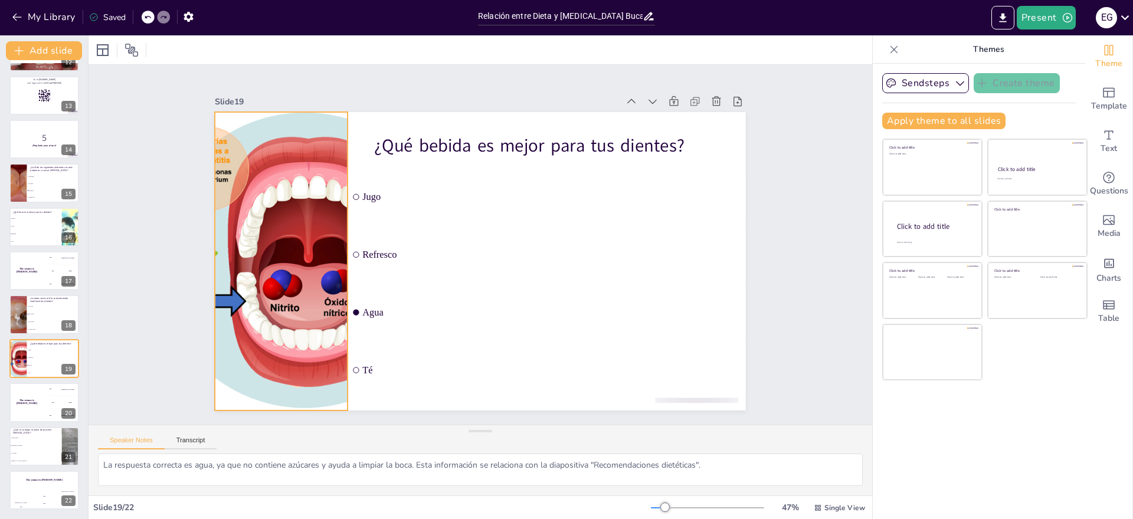
click at [313, 156] on div at bounding box center [282, 219] width 455 height 375
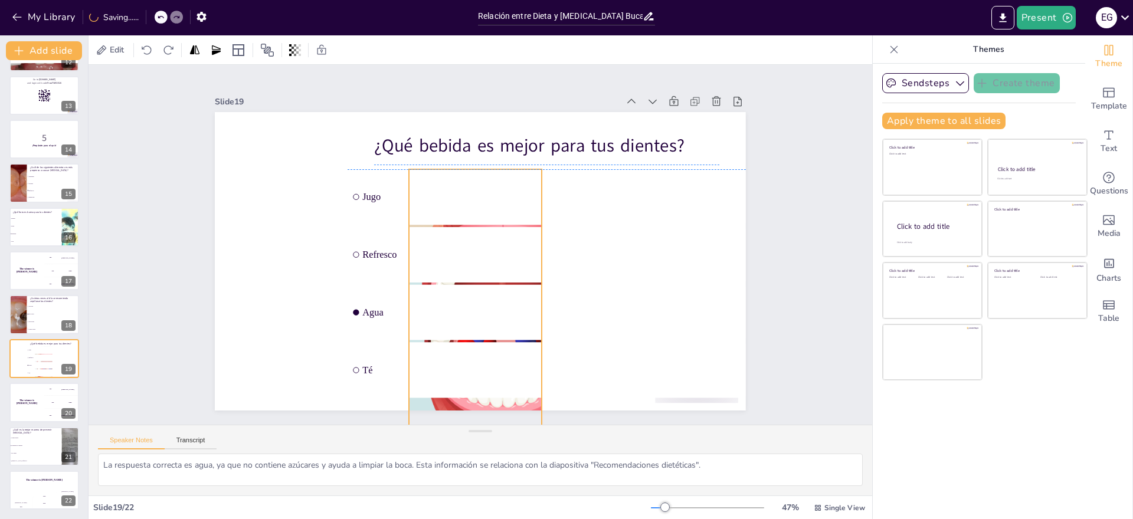
drag, startPoint x: 311, startPoint y: 157, endPoint x: 503, endPoint y: 213, distance: 199.7
click at [504, 112] on div "¿Qué bebida es mejor para tus dientes? Jugo Refresco Agua Té" at bounding box center [480, 112] width 531 height 0
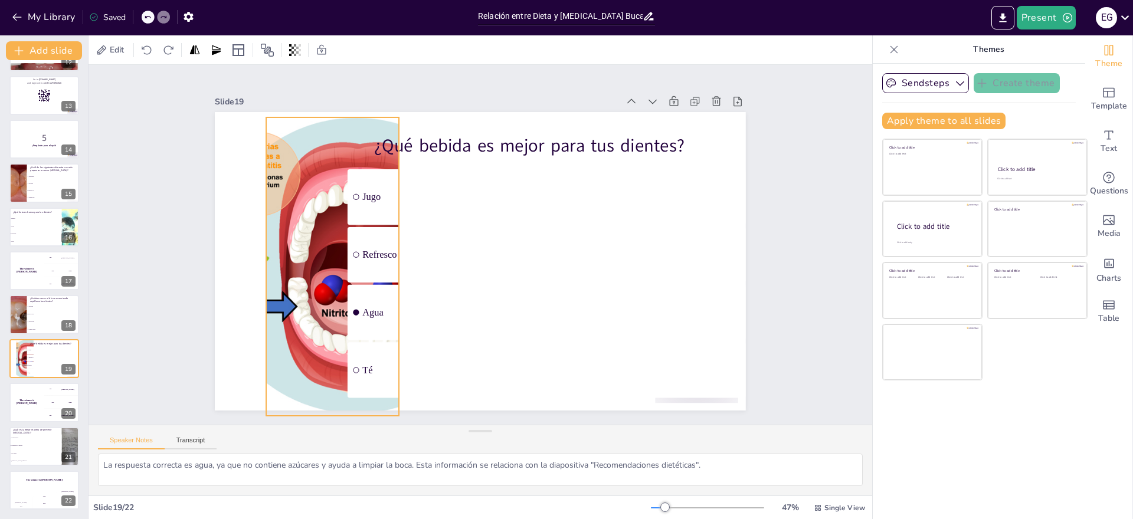
drag, startPoint x: 499, startPoint y: 200, endPoint x: 358, endPoint y: 148, distance: 150.3
click at [358, 112] on div "¿Qué bebida es mejor para tus dientes? Jugo Refresco Agua Té" at bounding box center [480, 112] width 531 height 0
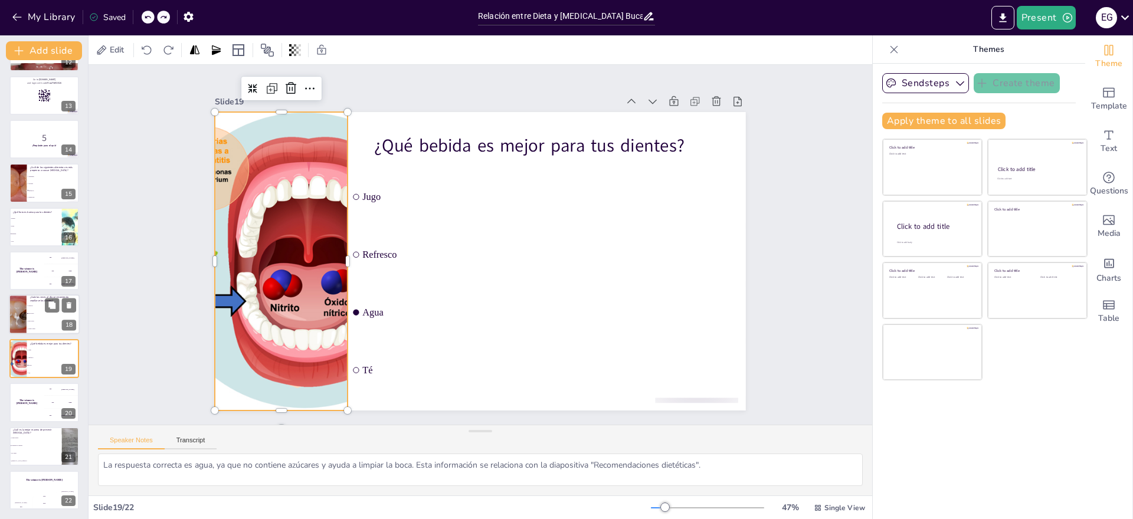
click at [38, 314] on span "Dos veces" at bounding box center [53, 314] width 51 height 2
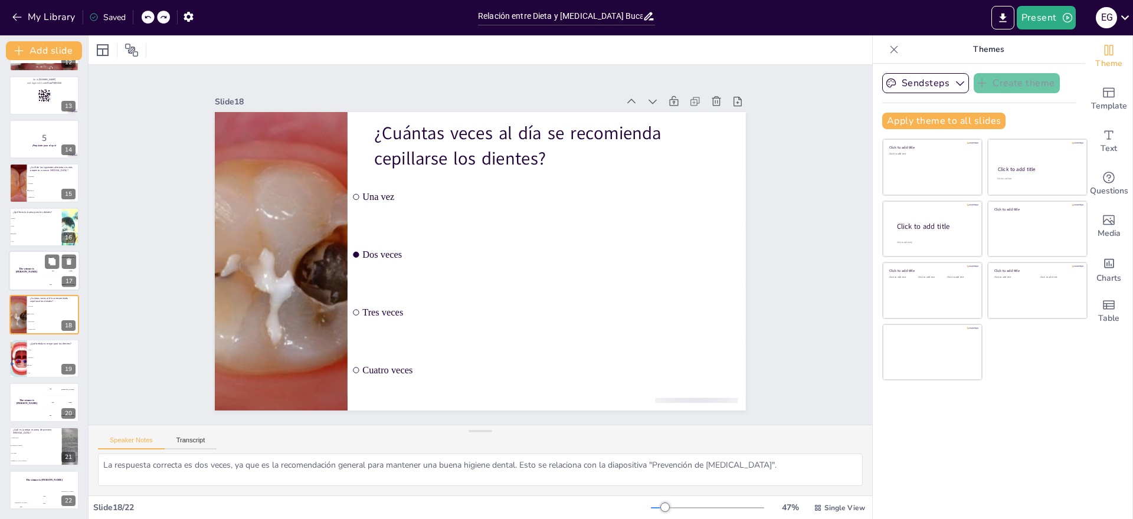
click at [38, 264] on div "The winner is [PERSON_NAME]" at bounding box center [26, 271] width 35 height 40
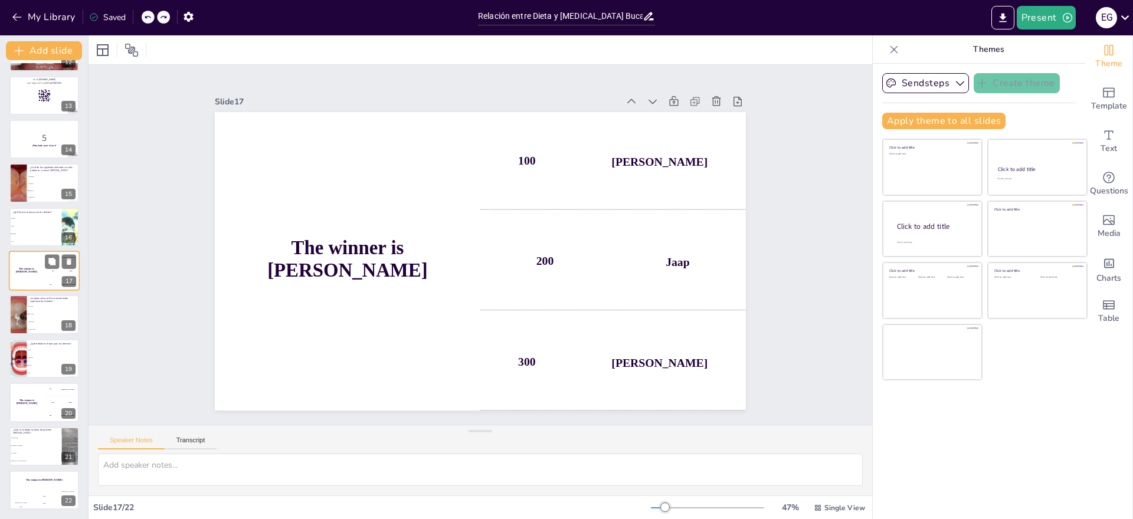
scroll to position [502, 0]
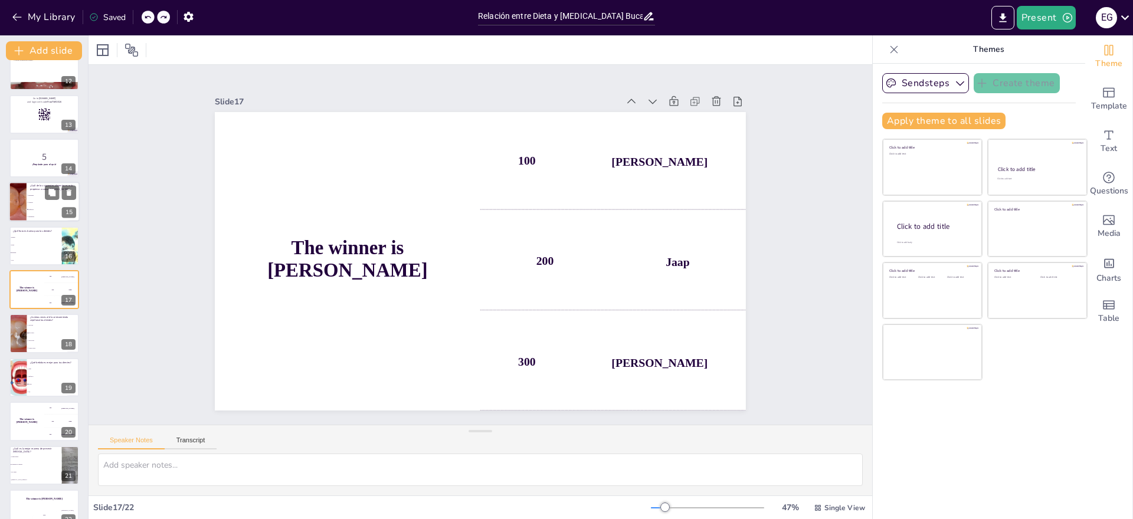
click at [30, 195] on span "Manzanas" at bounding box center [53, 196] width 51 height 2
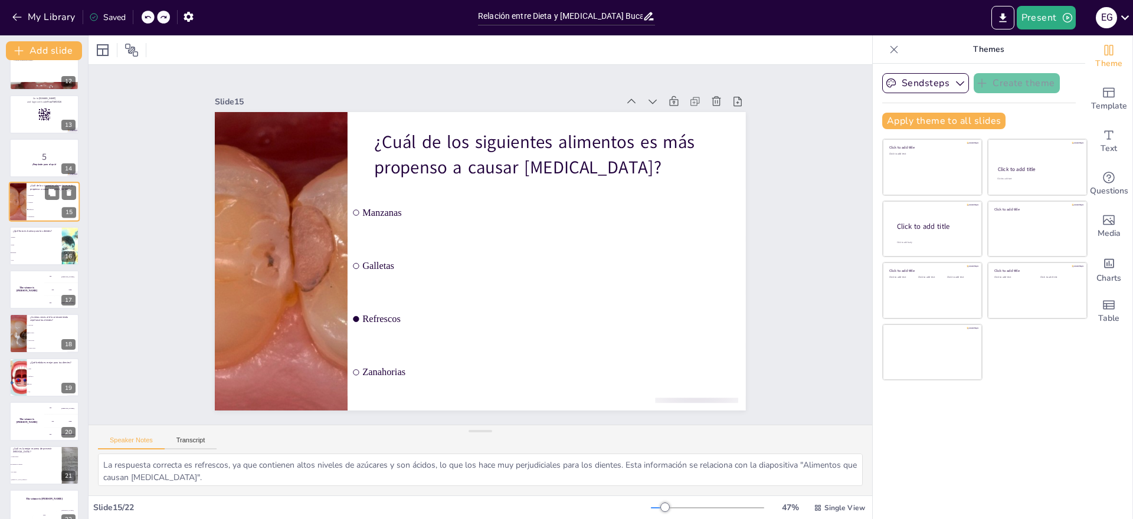
scroll to position [414, 0]
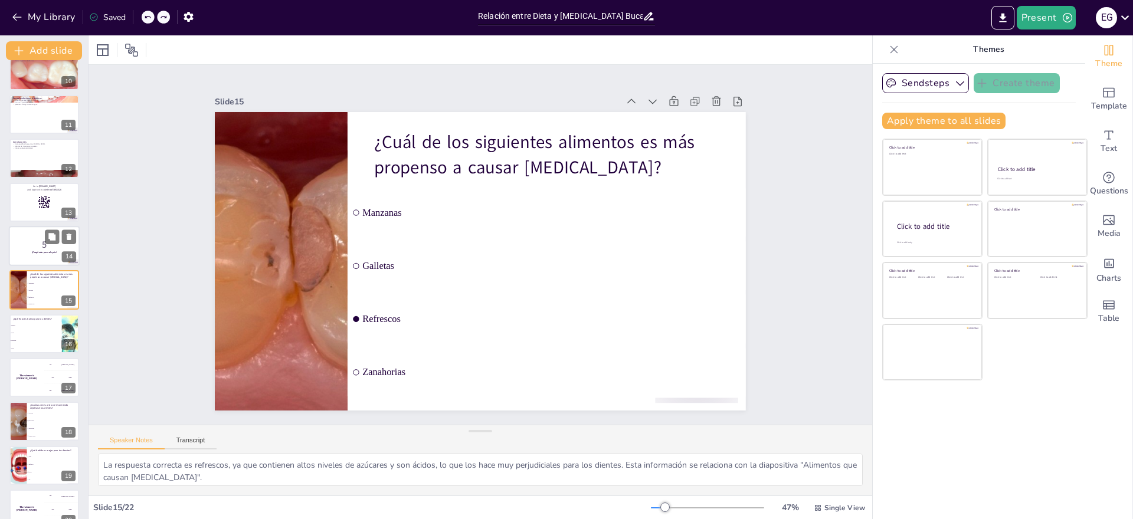
click at [17, 244] on p "5" at bounding box center [44, 244] width 64 height 13
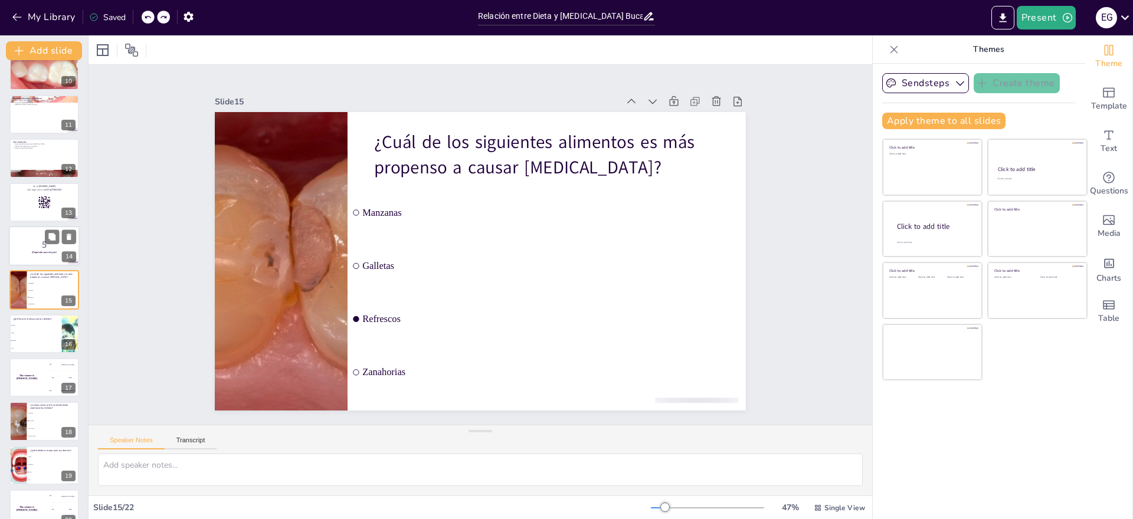
scroll to position [370, 0]
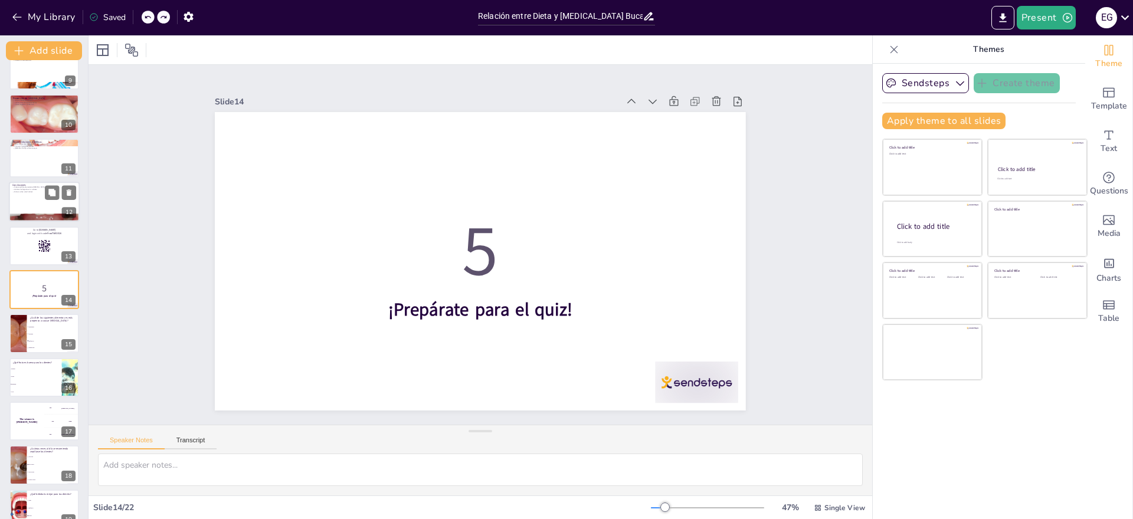
click at [37, 197] on div at bounding box center [44, 202] width 71 height 40
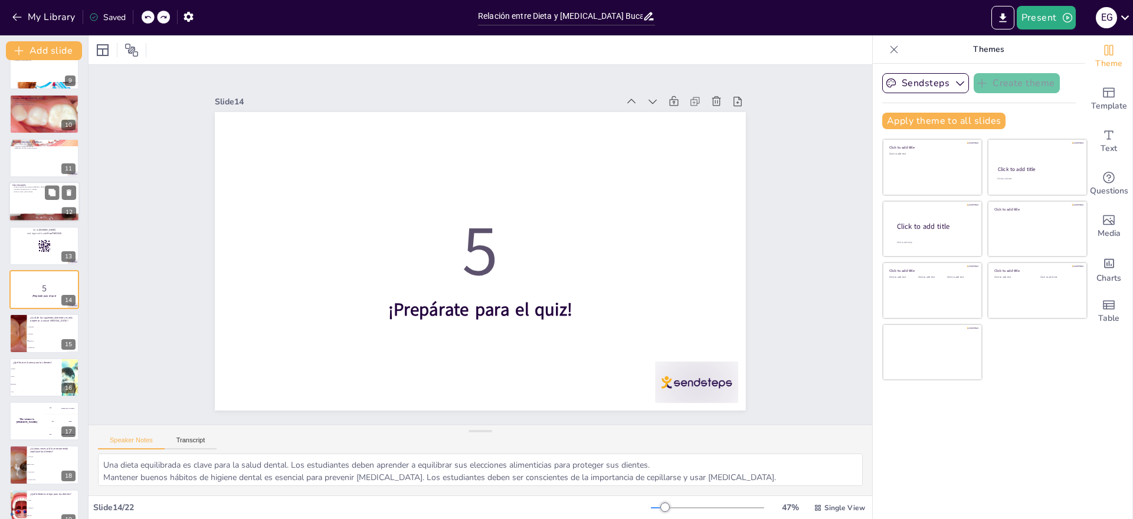
scroll to position [282, 0]
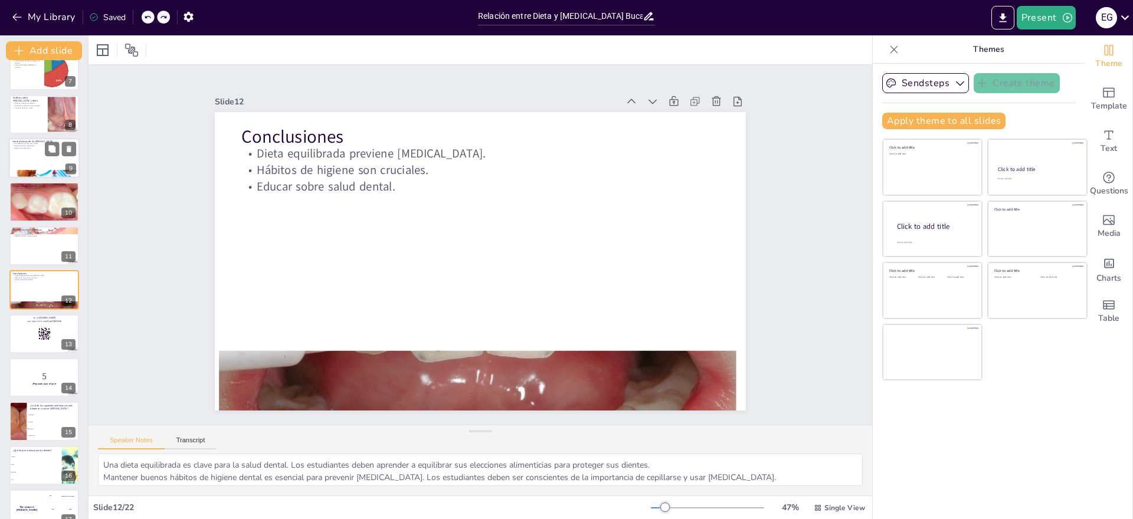
click at [37, 155] on div at bounding box center [44, 158] width 71 height 40
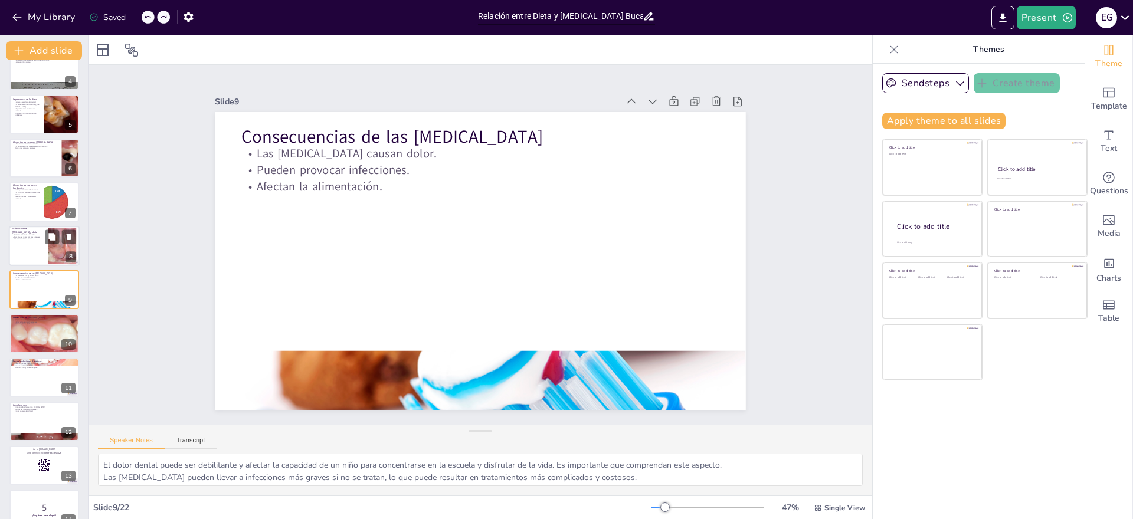
click at [26, 250] on div at bounding box center [44, 246] width 71 height 40
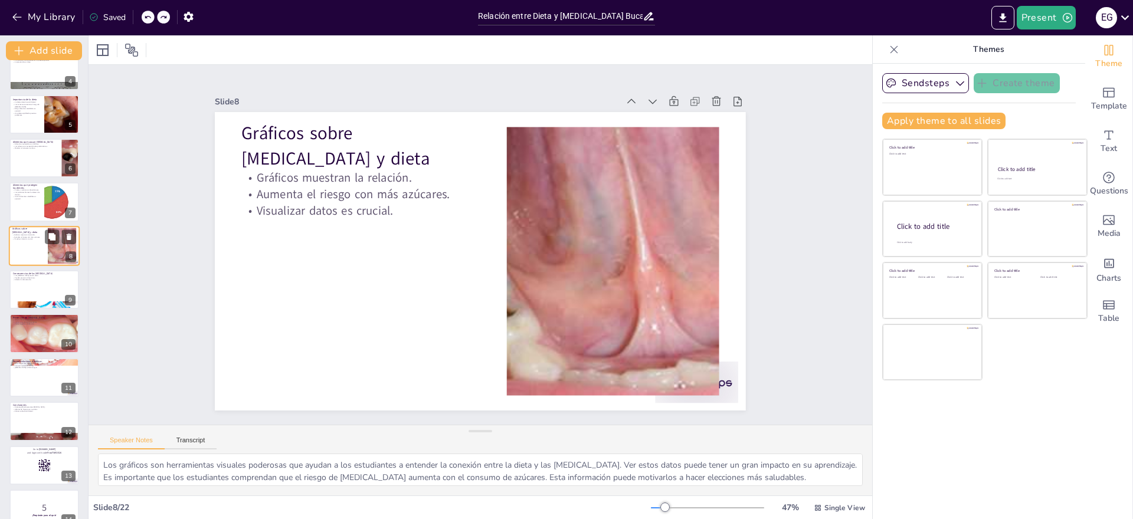
scroll to position [106, 0]
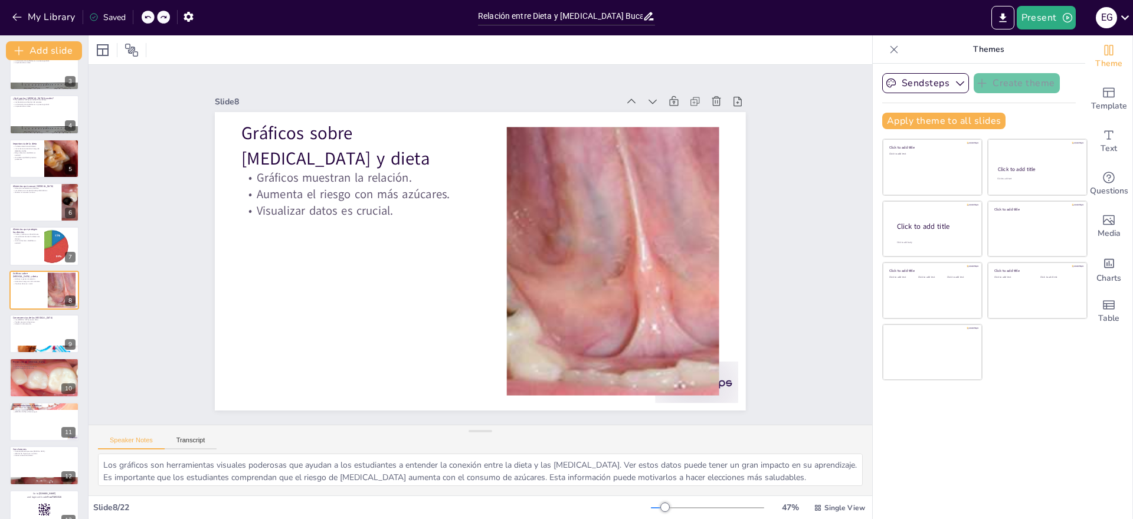
drag, startPoint x: 22, startPoint y: 166, endPoint x: 34, endPoint y: 151, distance: 19.7
click at [22, 166] on div at bounding box center [44, 158] width 70 height 39
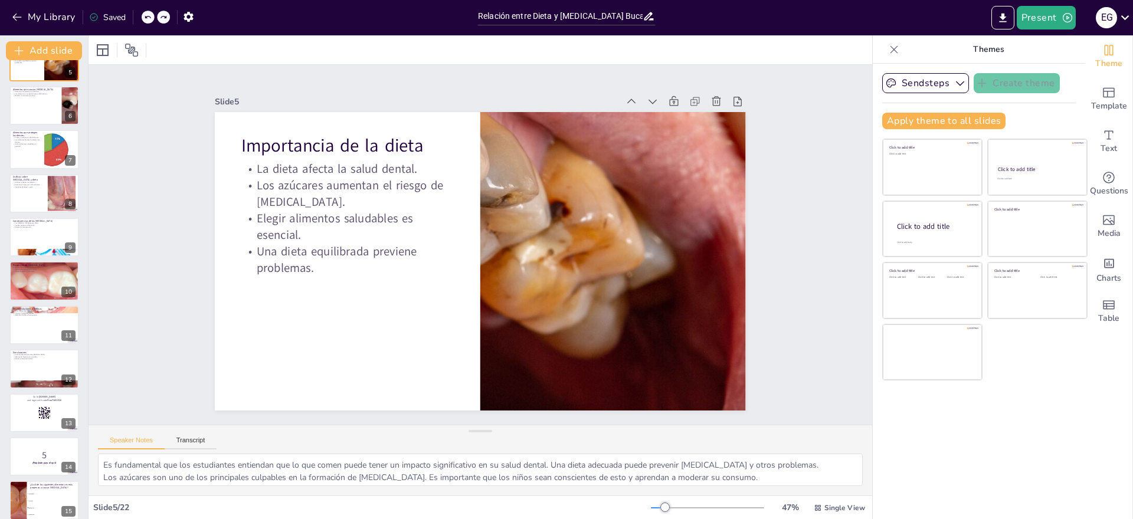
scroll to position [0, 0]
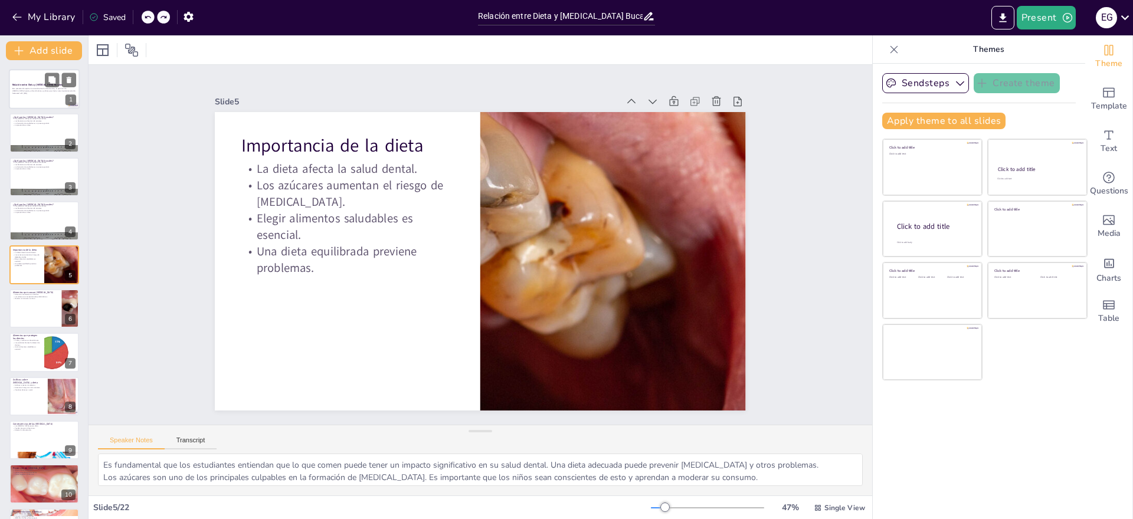
click at [43, 93] on p "Generated with [URL]" at bounding box center [44, 93] width 64 height 2
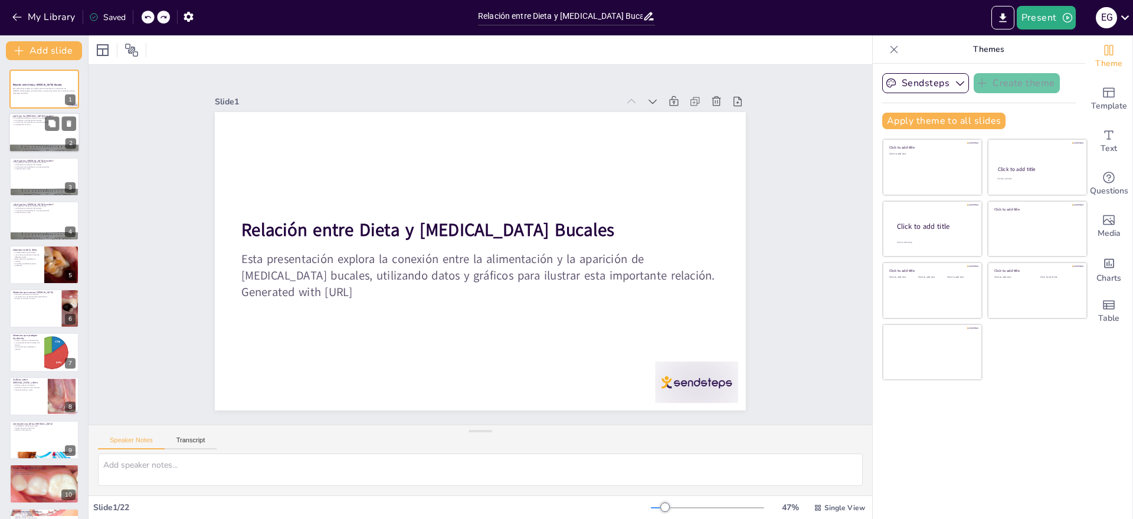
click at [42, 129] on div at bounding box center [44, 133] width 71 height 40
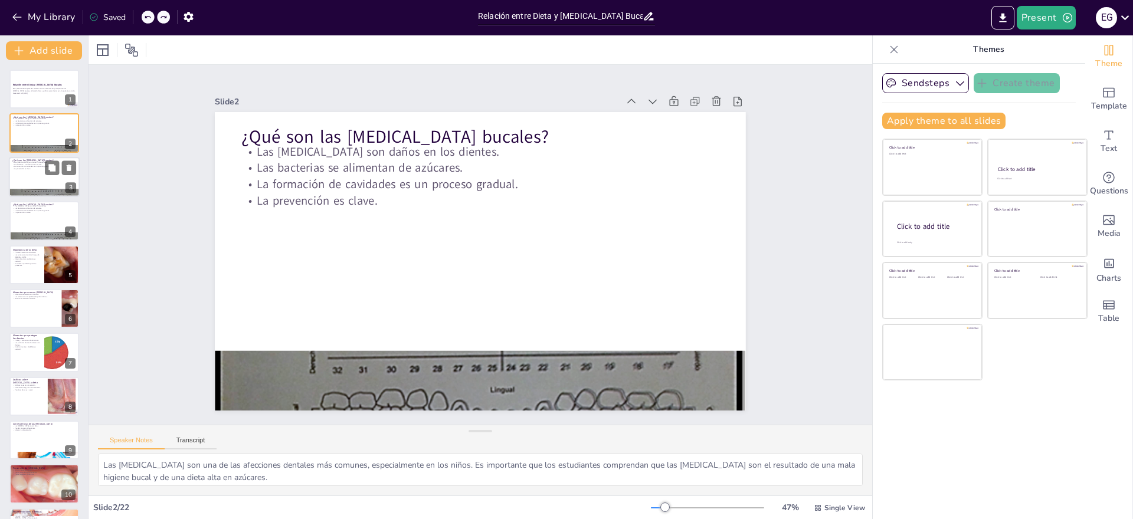
click at [38, 180] on div at bounding box center [44, 177] width 71 height 40
click at [31, 181] on div at bounding box center [44, 177] width 71 height 40
click at [28, 221] on div at bounding box center [44, 221] width 71 height 40
click at [33, 265] on p "Una dieta equilibrada previene problemas." at bounding box center [26, 265] width 28 height 4
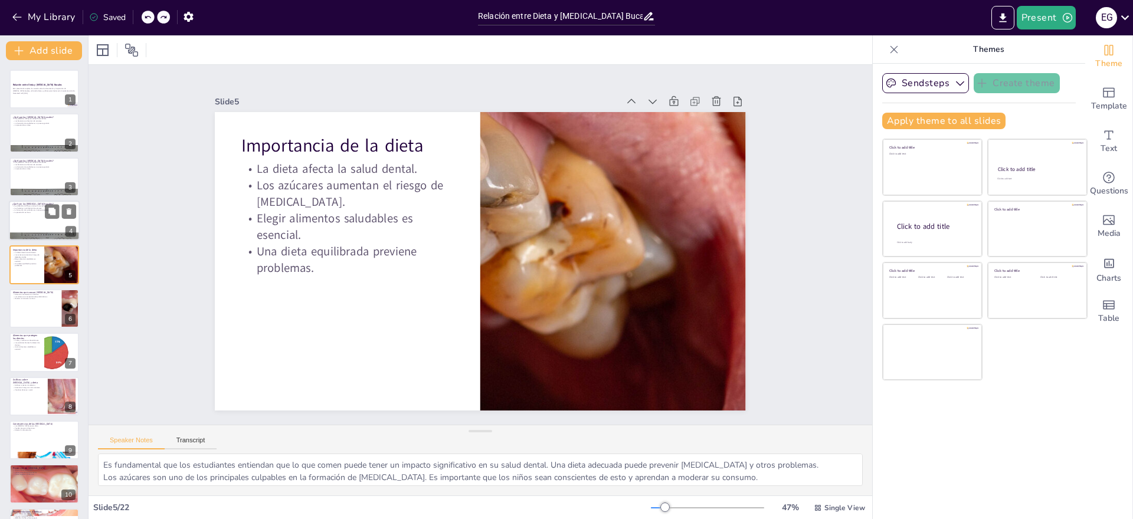
click at [41, 217] on div at bounding box center [44, 221] width 71 height 40
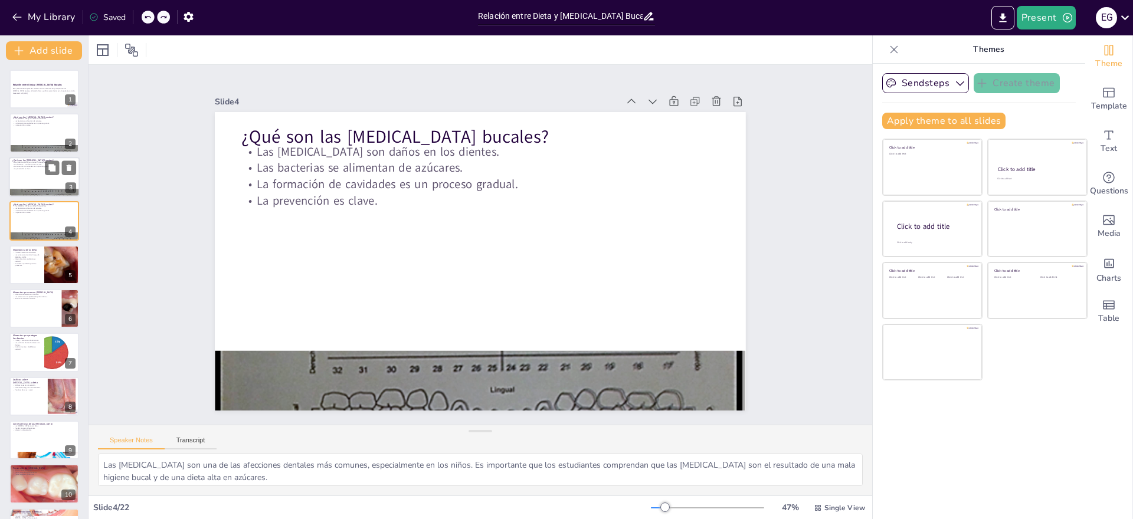
click at [35, 176] on div at bounding box center [44, 177] width 71 height 40
click at [35, 125] on p "La prevención es clave." at bounding box center [44, 125] width 64 height 2
click at [37, 177] on div at bounding box center [44, 177] width 71 height 40
click at [36, 129] on div at bounding box center [44, 133] width 71 height 40
click at [38, 174] on div at bounding box center [44, 177] width 71 height 40
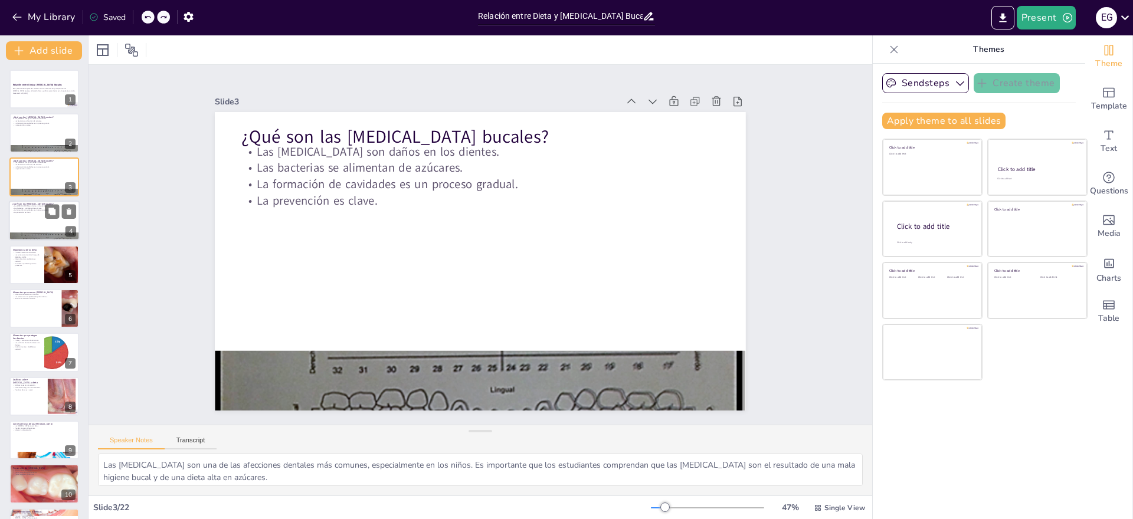
click at [41, 220] on div at bounding box center [44, 221] width 71 height 40
click at [34, 274] on div at bounding box center [44, 265] width 71 height 40
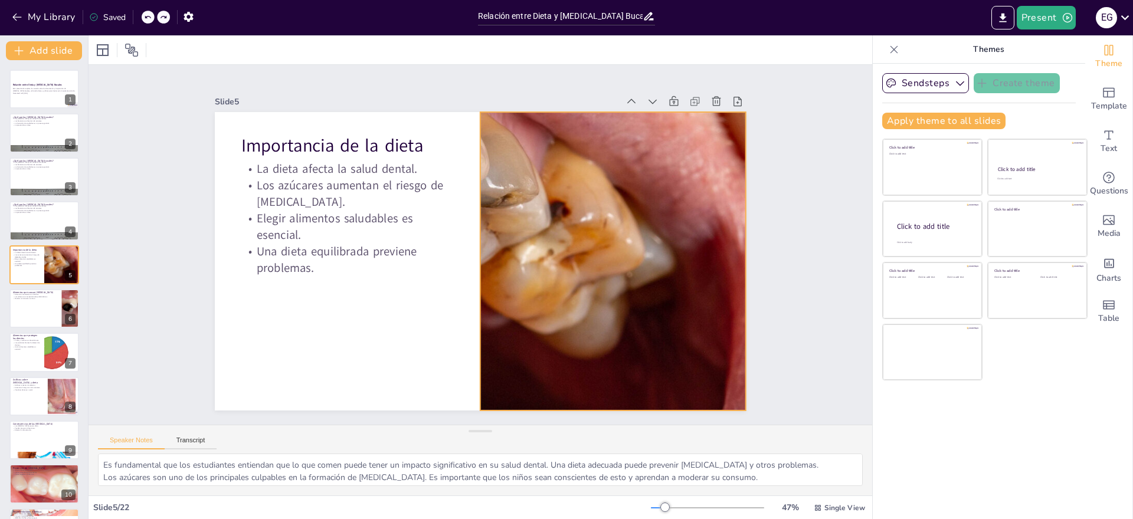
click at [570, 238] on div at bounding box center [610, 275] width 559 height 352
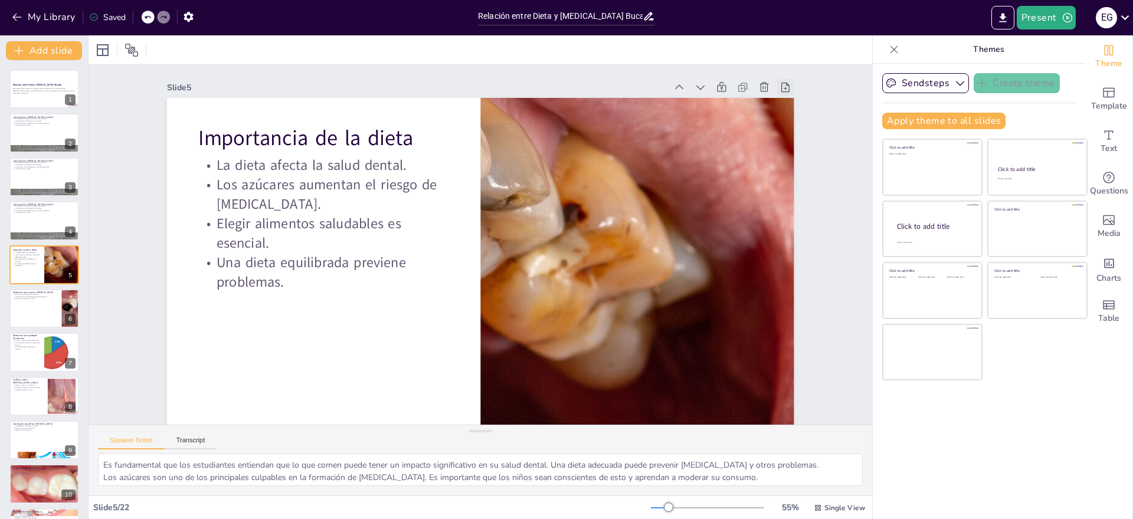
click at [794, 358] on icon at bounding box center [802, 366] width 17 height 17
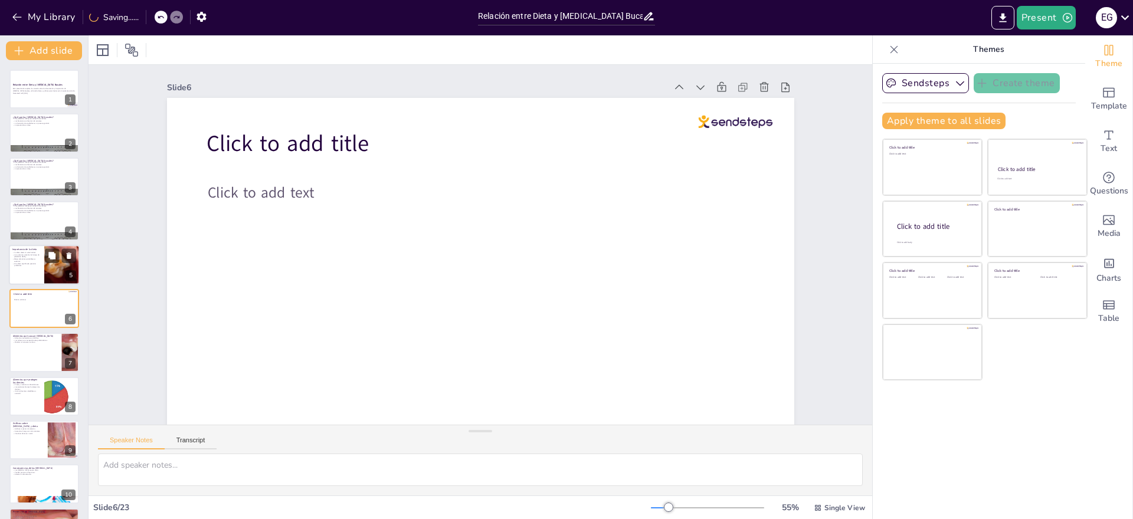
click at [48, 269] on div at bounding box center [62, 265] width 71 height 40
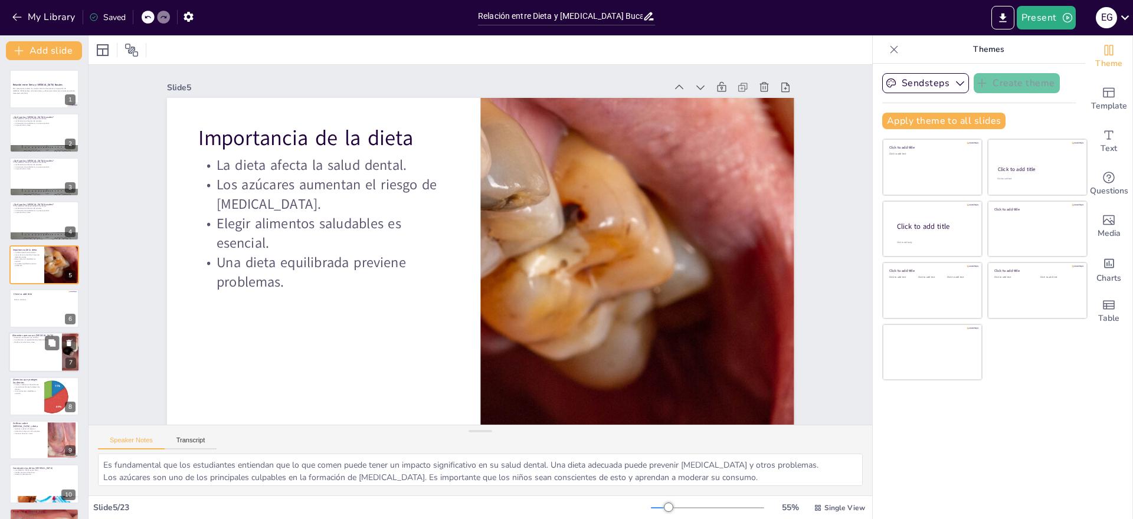
click at [25, 355] on div at bounding box center [44, 353] width 71 height 40
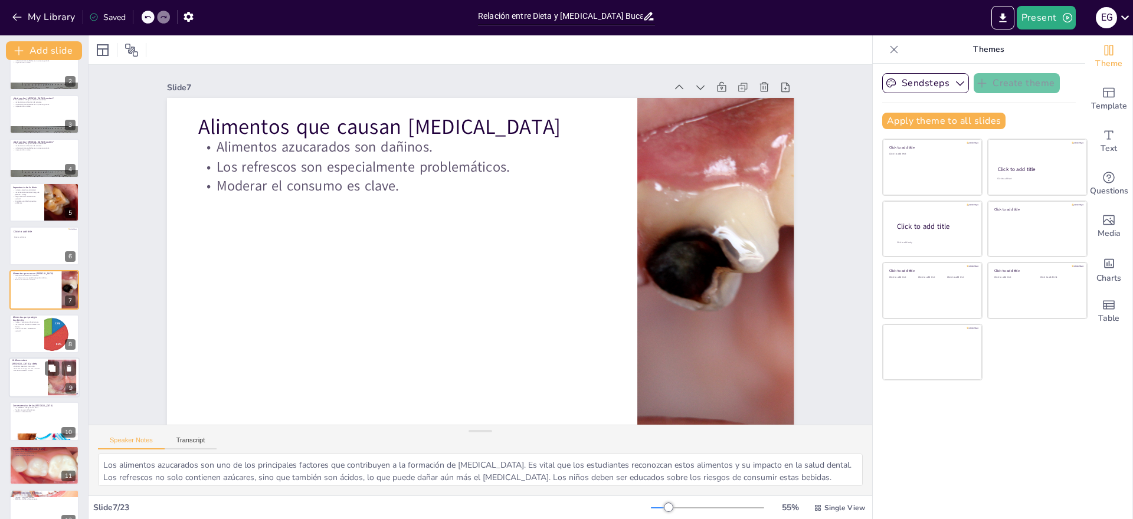
click at [30, 380] on div at bounding box center [44, 378] width 71 height 40
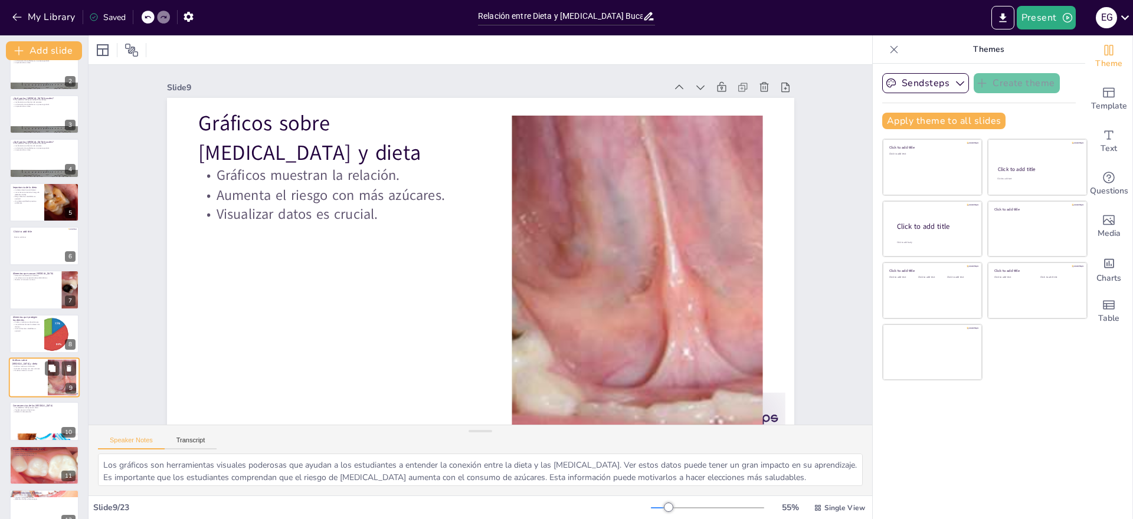
scroll to position [151, 0]
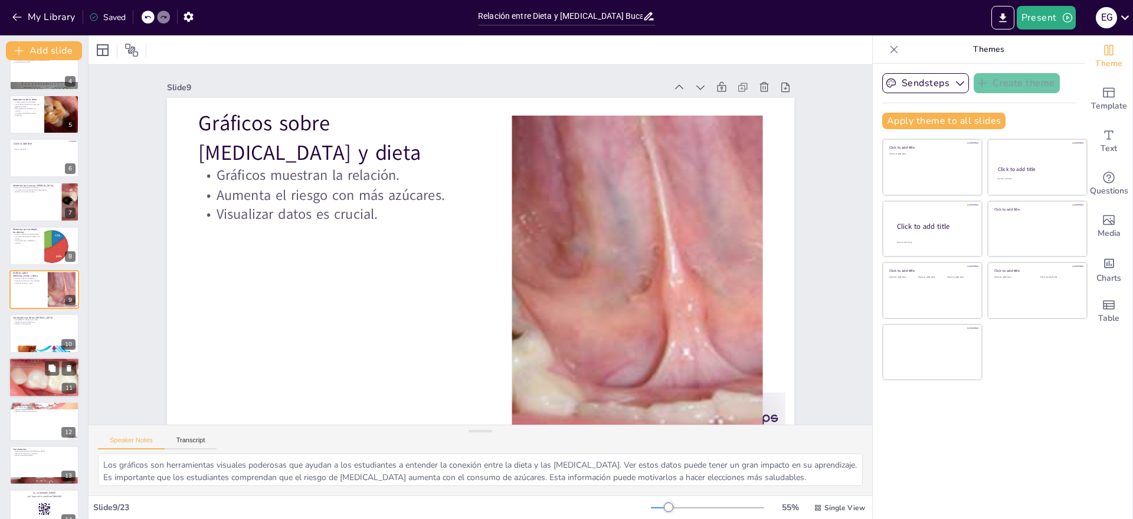
click at [31, 384] on div at bounding box center [44, 378] width 71 height 44
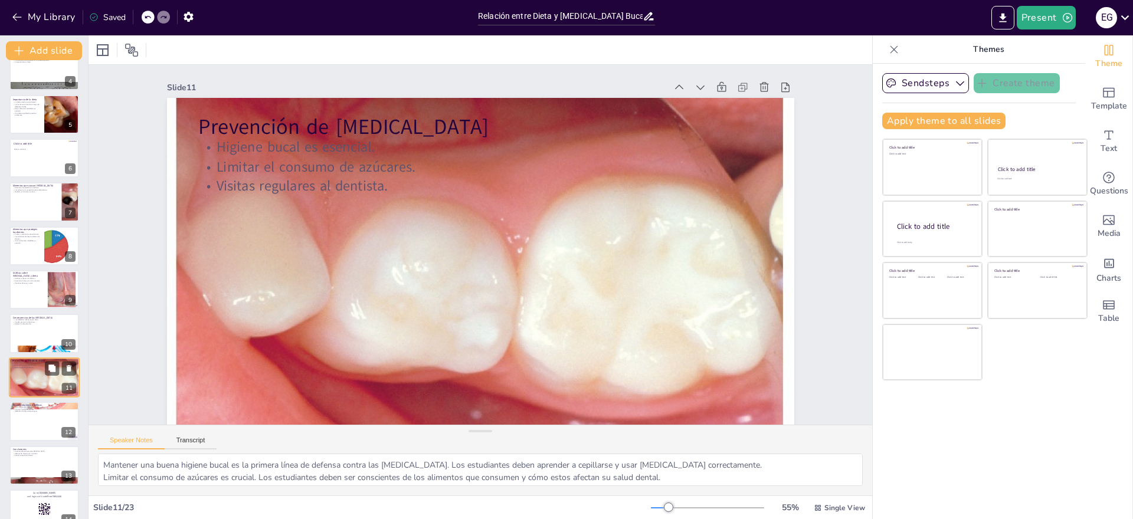
scroll to position [238, 0]
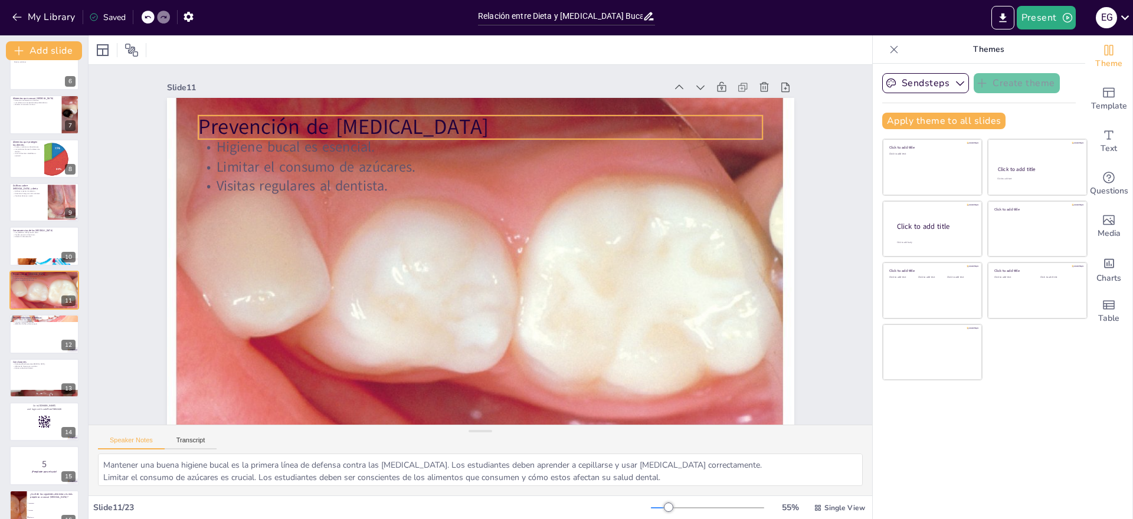
click at [242, 133] on p "Prevención de [MEDICAL_DATA]" at bounding box center [493, 128] width 564 height 88
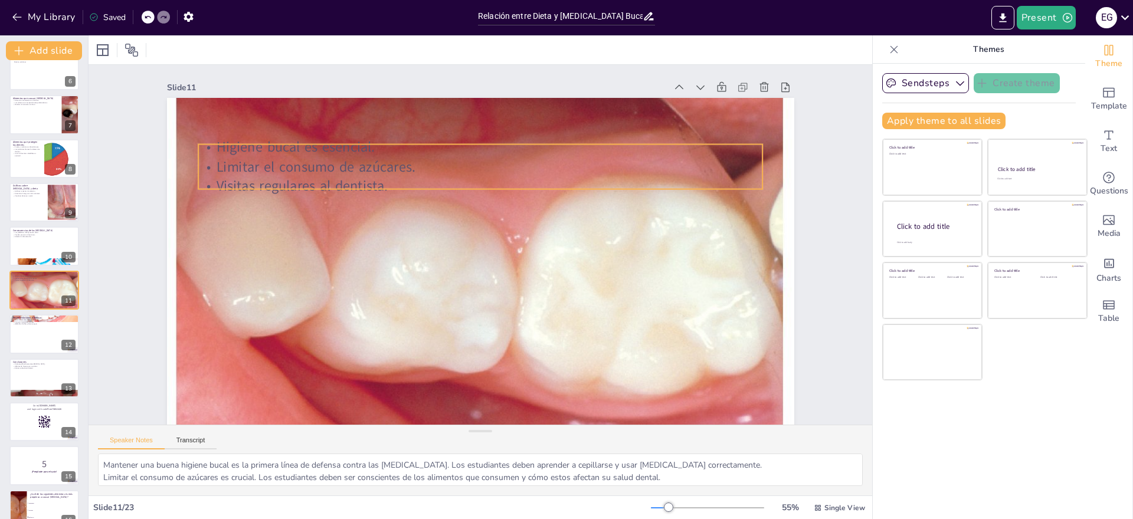
click at [253, 153] on p "Higiene bucal es esencial." at bounding box center [491, 148] width 564 height 79
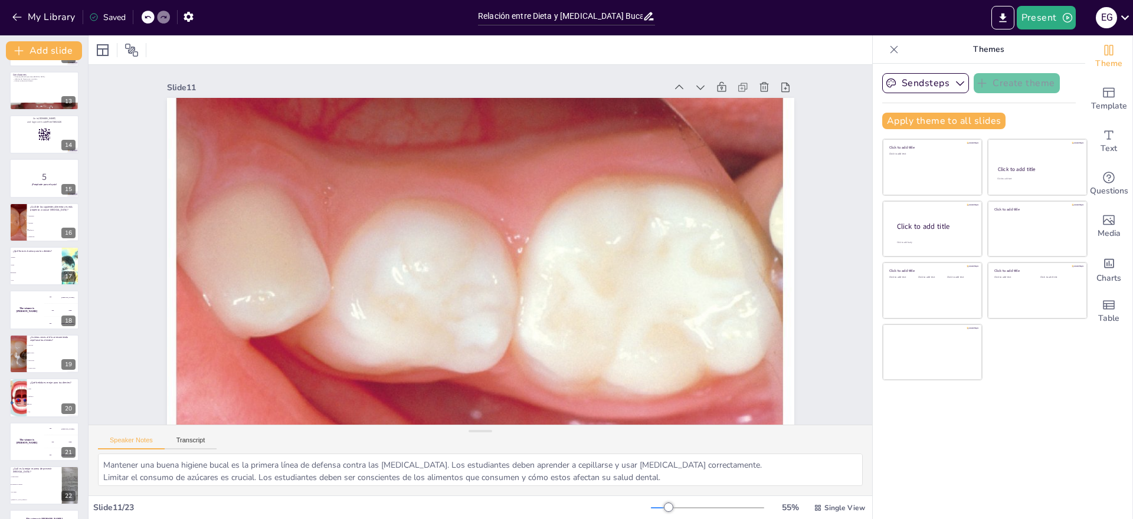
scroll to position [565, 0]
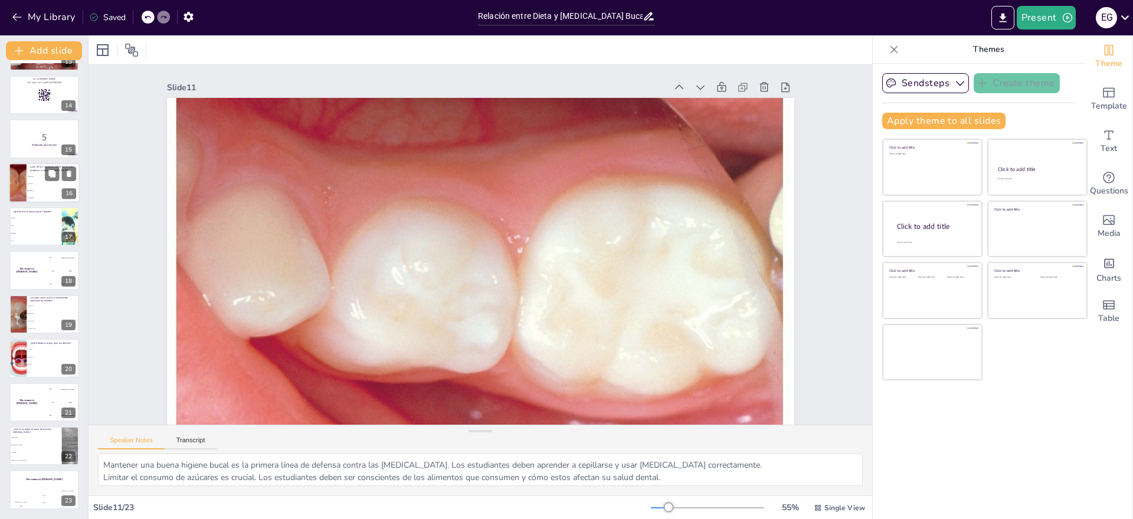
click at [35, 181] on li "Galletas" at bounding box center [53, 183] width 53 height 7
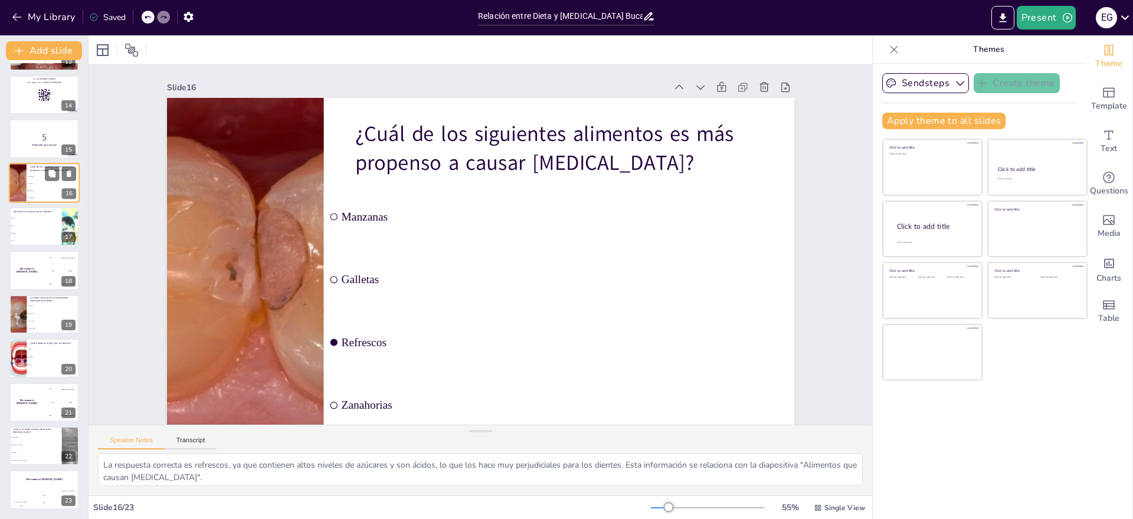
scroll to position [457, 0]
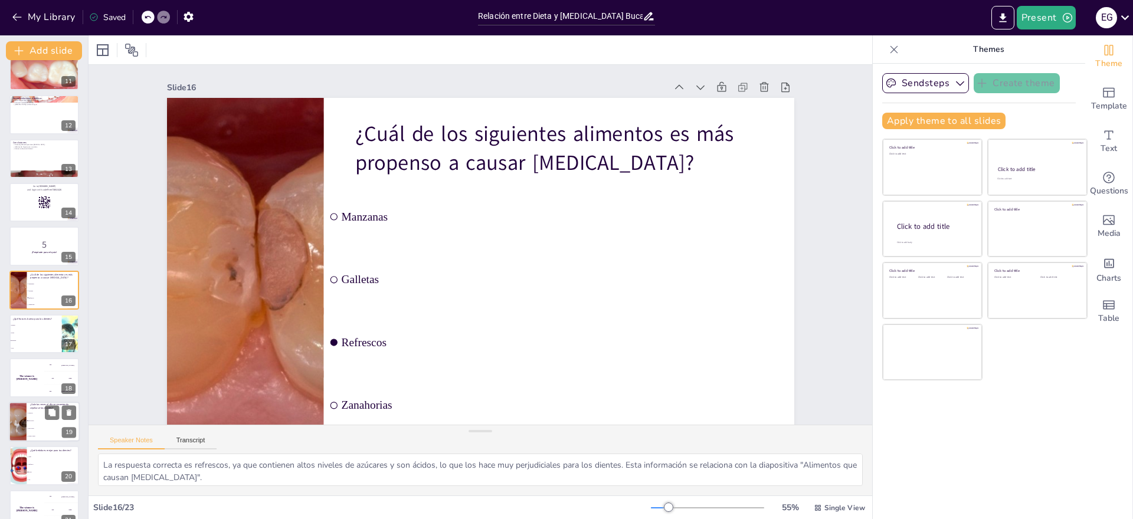
click at [45, 420] on span "Dos veces" at bounding box center [53, 421] width 51 height 2
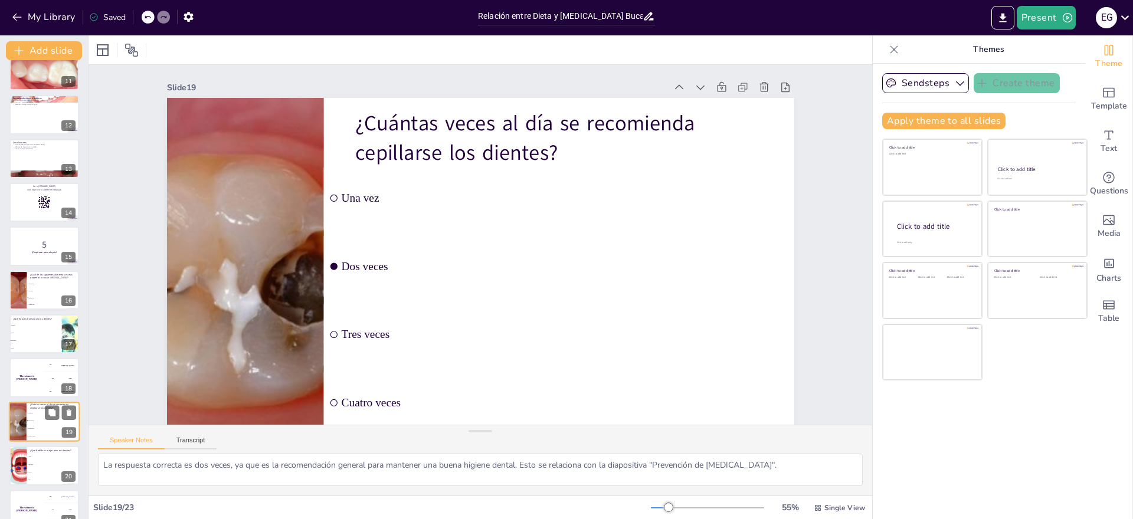
scroll to position [565, 0]
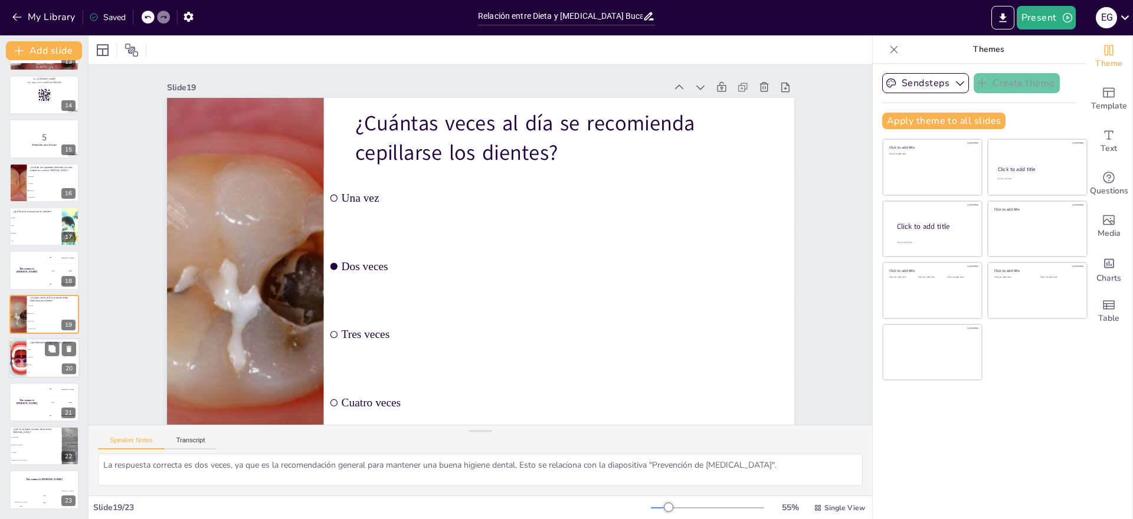
click at [42, 362] on li "Agua" at bounding box center [53, 366] width 53 height 8
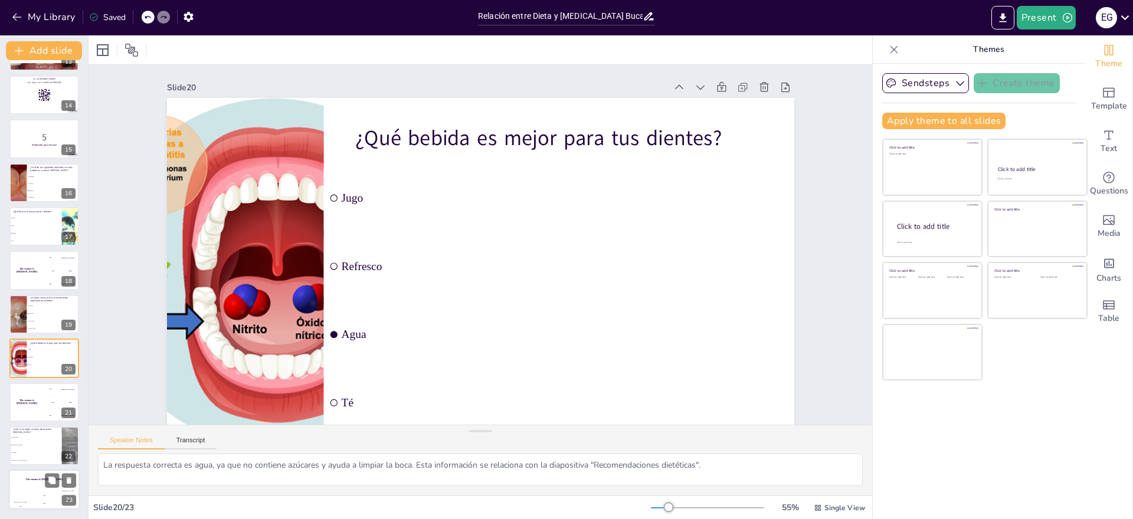
click at [22, 488] on div "The winner is [PERSON_NAME]" at bounding box center [44, 480] width 71 height 20
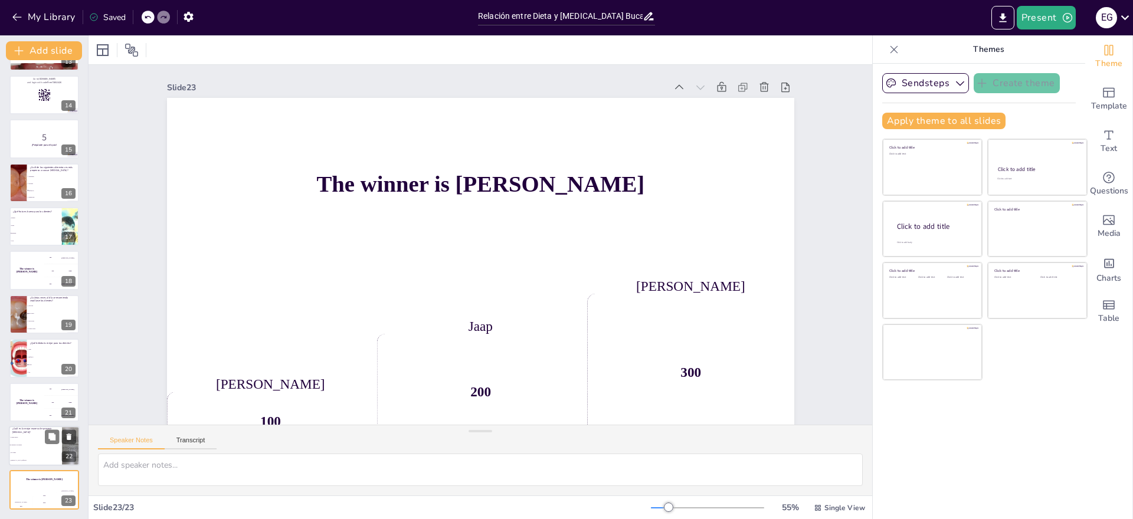
scroll to position [29, 0]
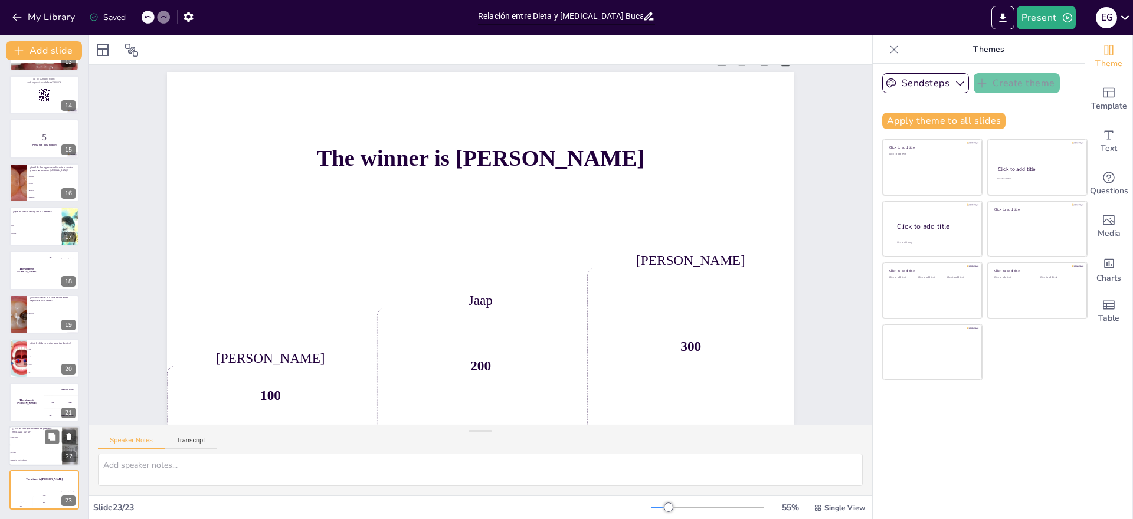
click at [34, 445] on span "Cepillarse los dientes" at bounding box center [36, 445] width 51 height 2
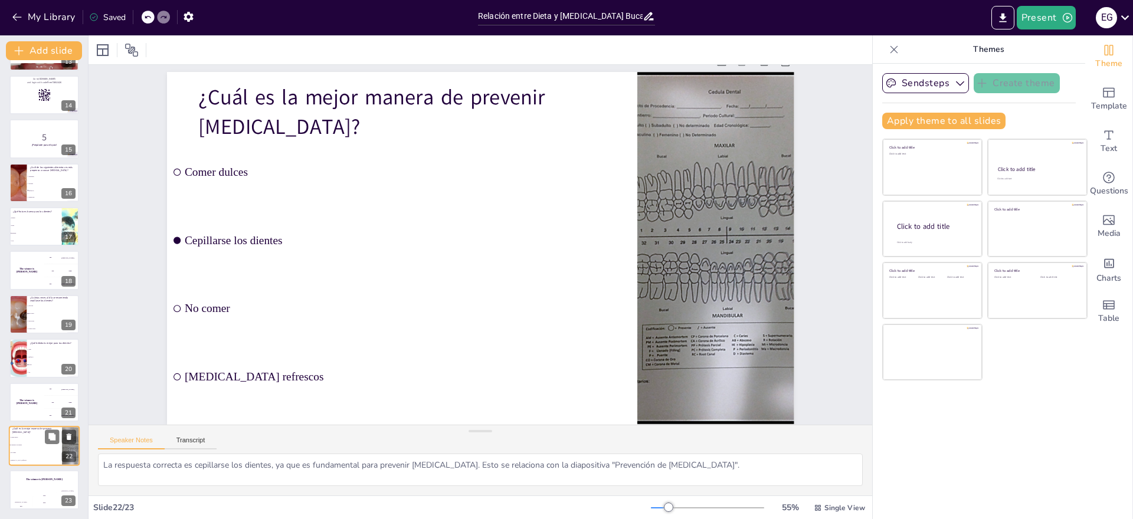
scroll to position [0, 0]
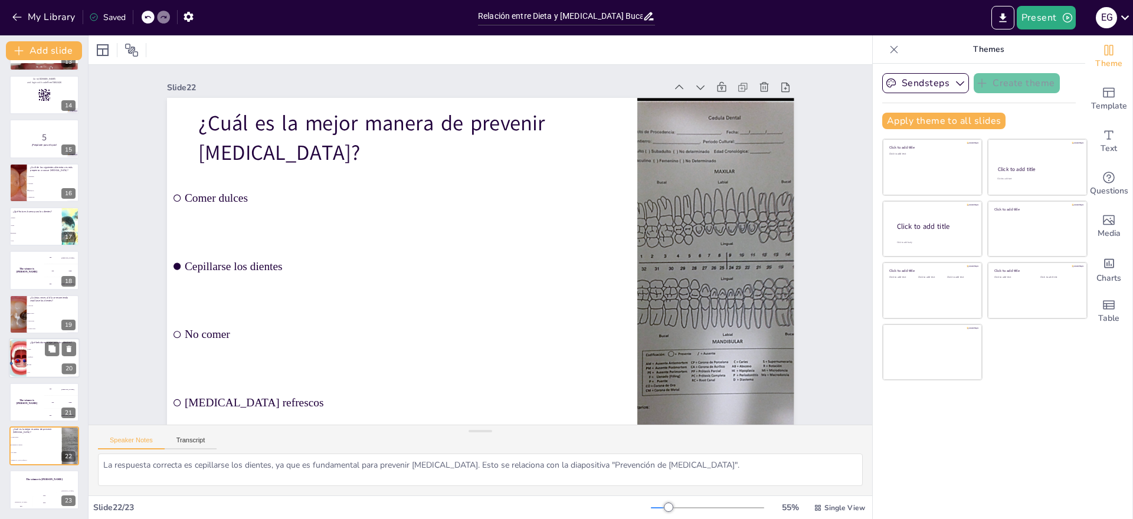
click at [41, 365] on span "Agua" at bounding box center [53, 366] width 51 height 2
